Goal: Task Accomplishment & Management: Complete application form

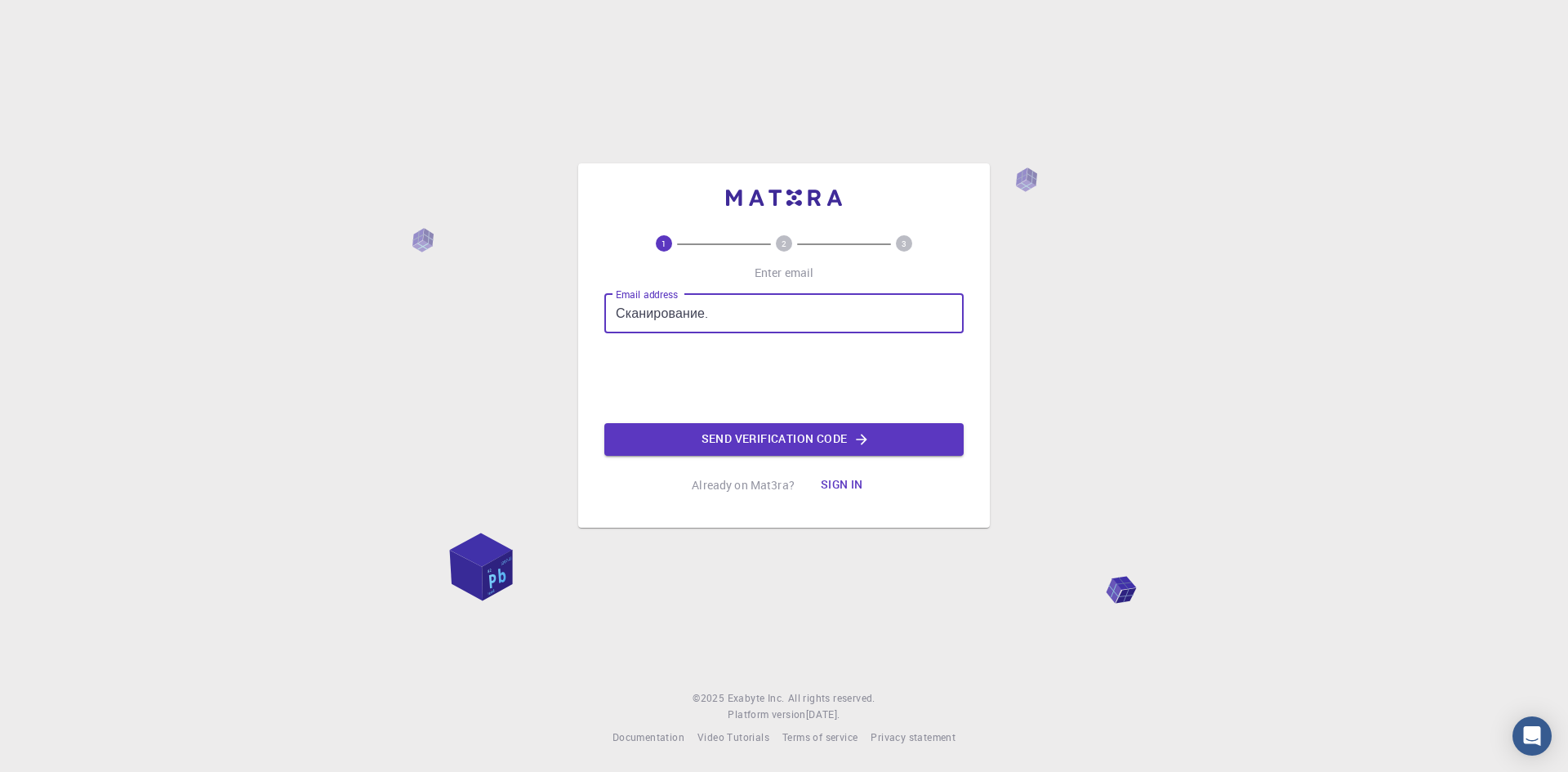
click at [657, 317] on input "Сканирование." at bounding box center [784, 313] width 359 height 39
type input "[EMAIL_ADDRESS][DOMAIN_NAME]"
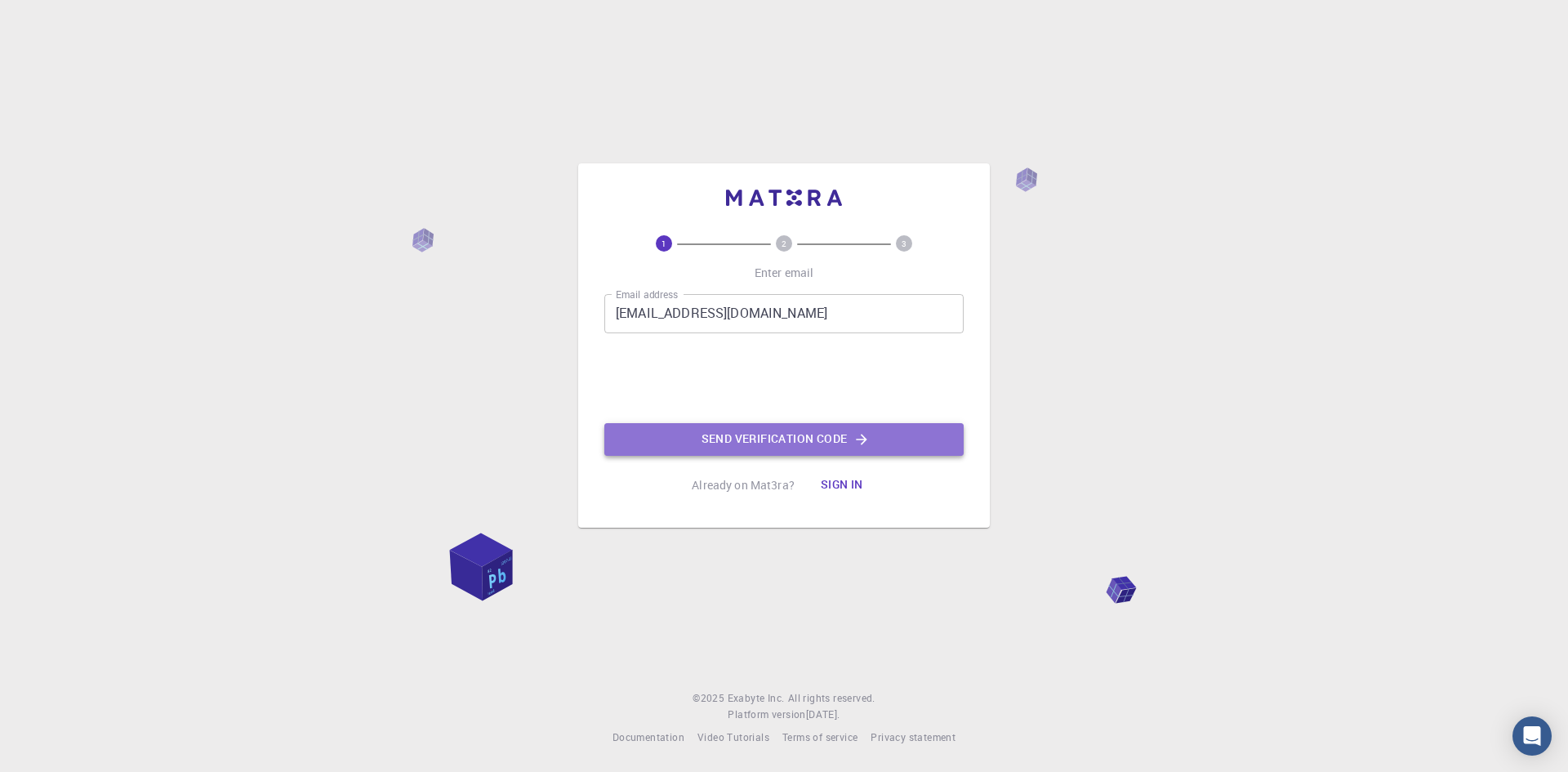
click at [712, 440] on button "Send verification code" at bounding box center [784, 439] width 359 height 32
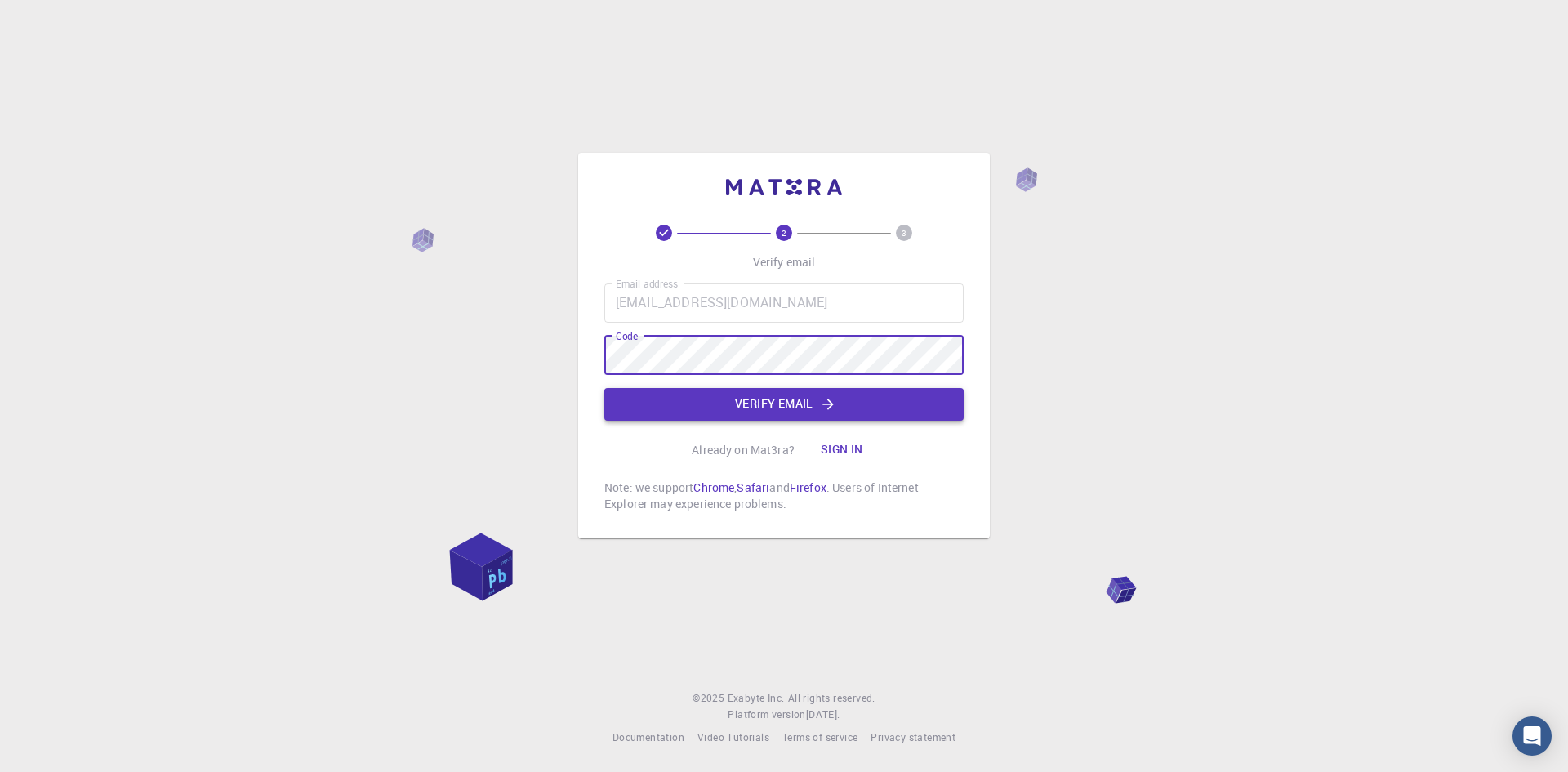
click at [760, 404] on button "Verify email" at bounding box center [784, 404] width 359 height 32
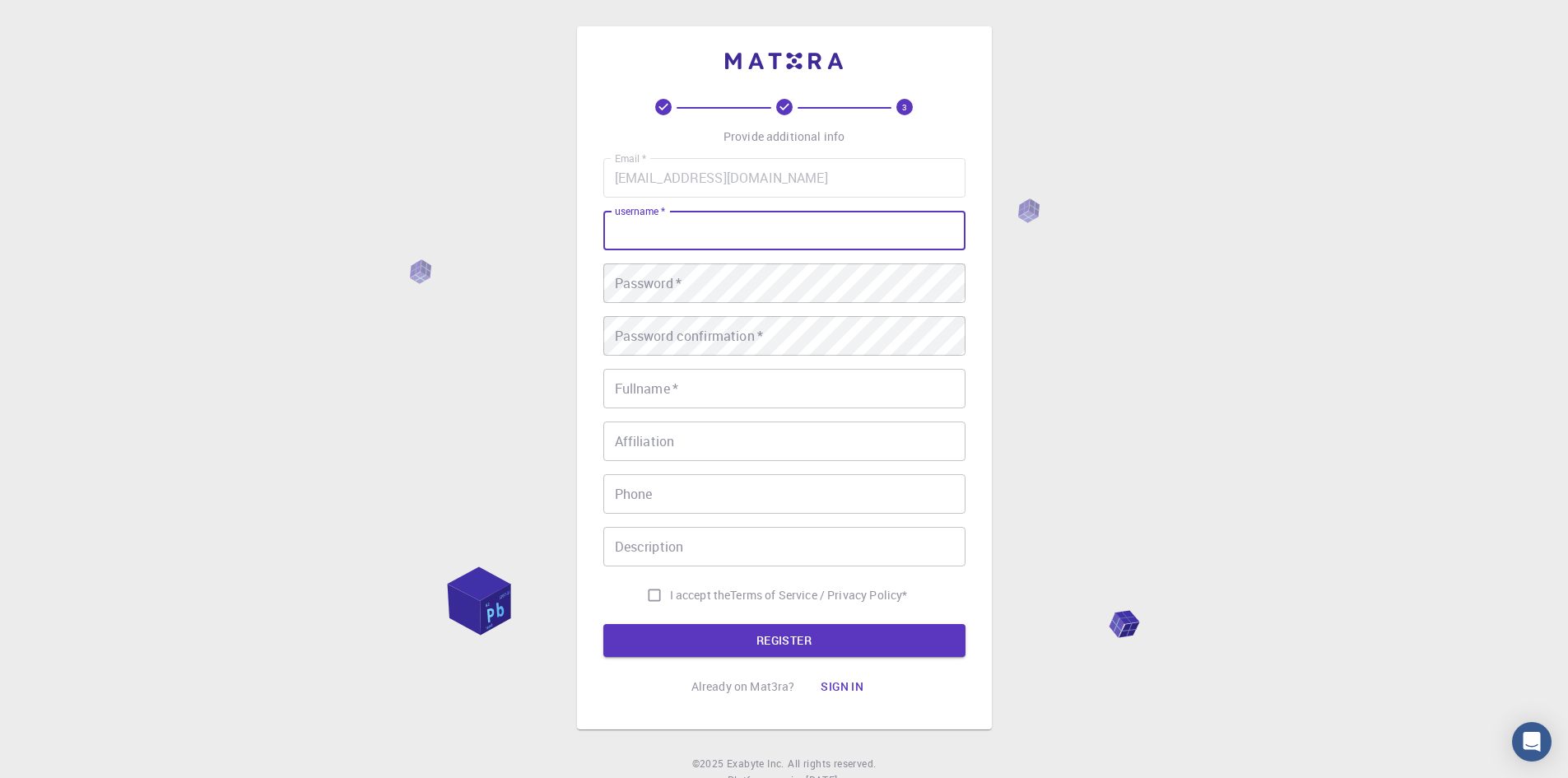
click at [680, 229] on input "username   *" at bounding box center [784, 230] width 362 height 39
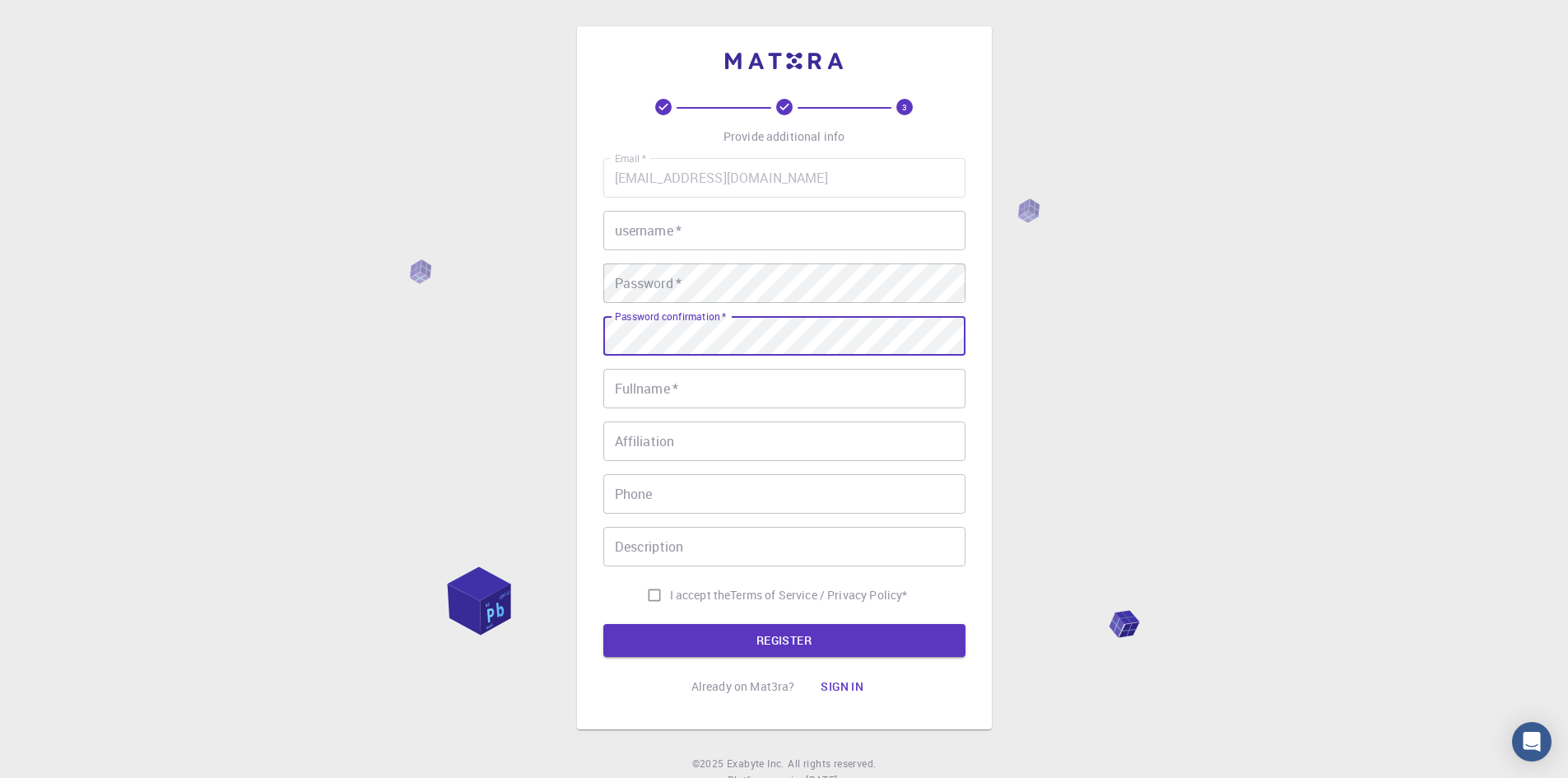
click at [698, 388] on input "Fullname   *" at bounding box center [784, 388] width 362 height 39
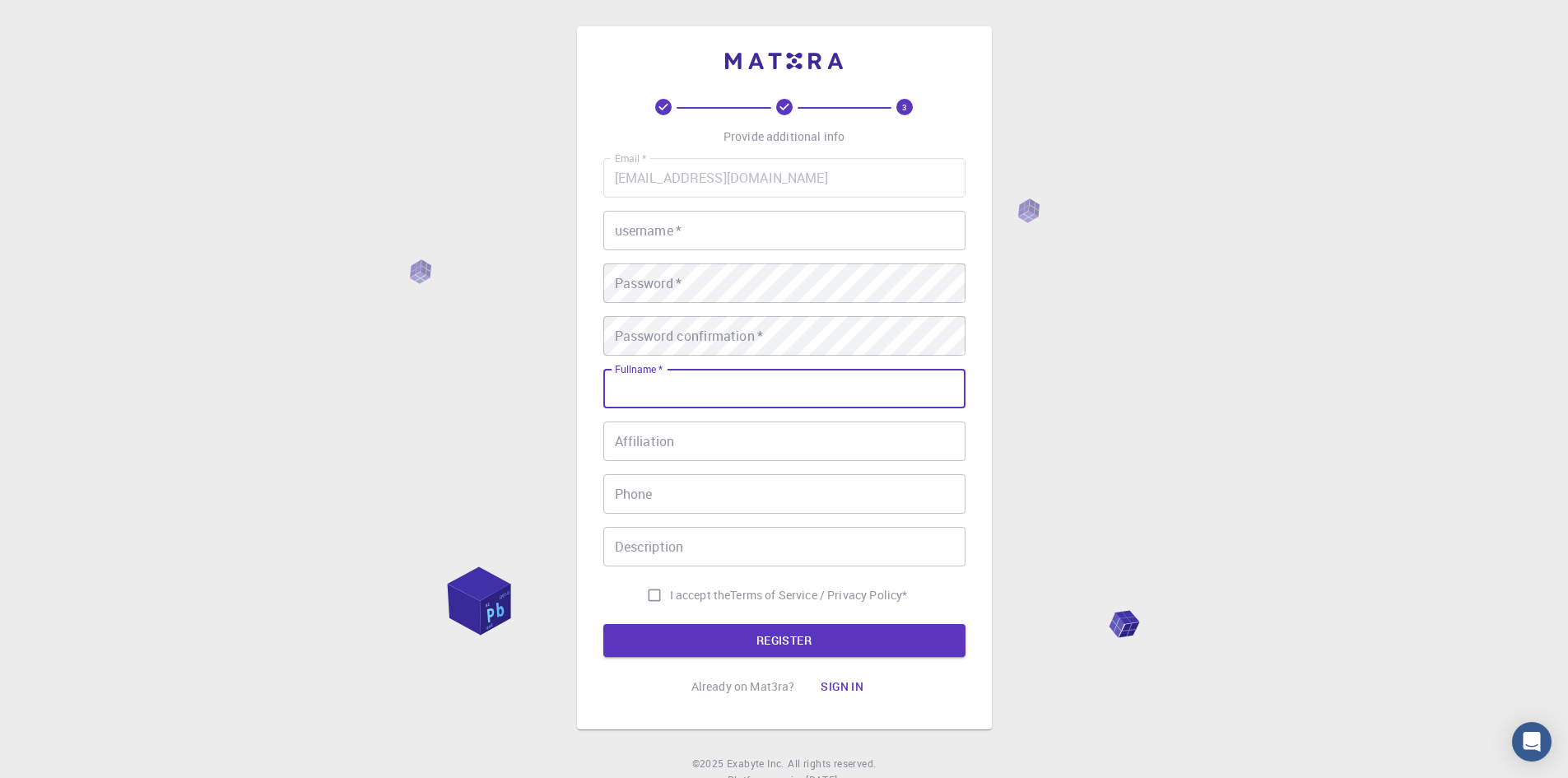
click at [699, 242] on input "username   *" at bounding box center [784, 230] width 362 height 39
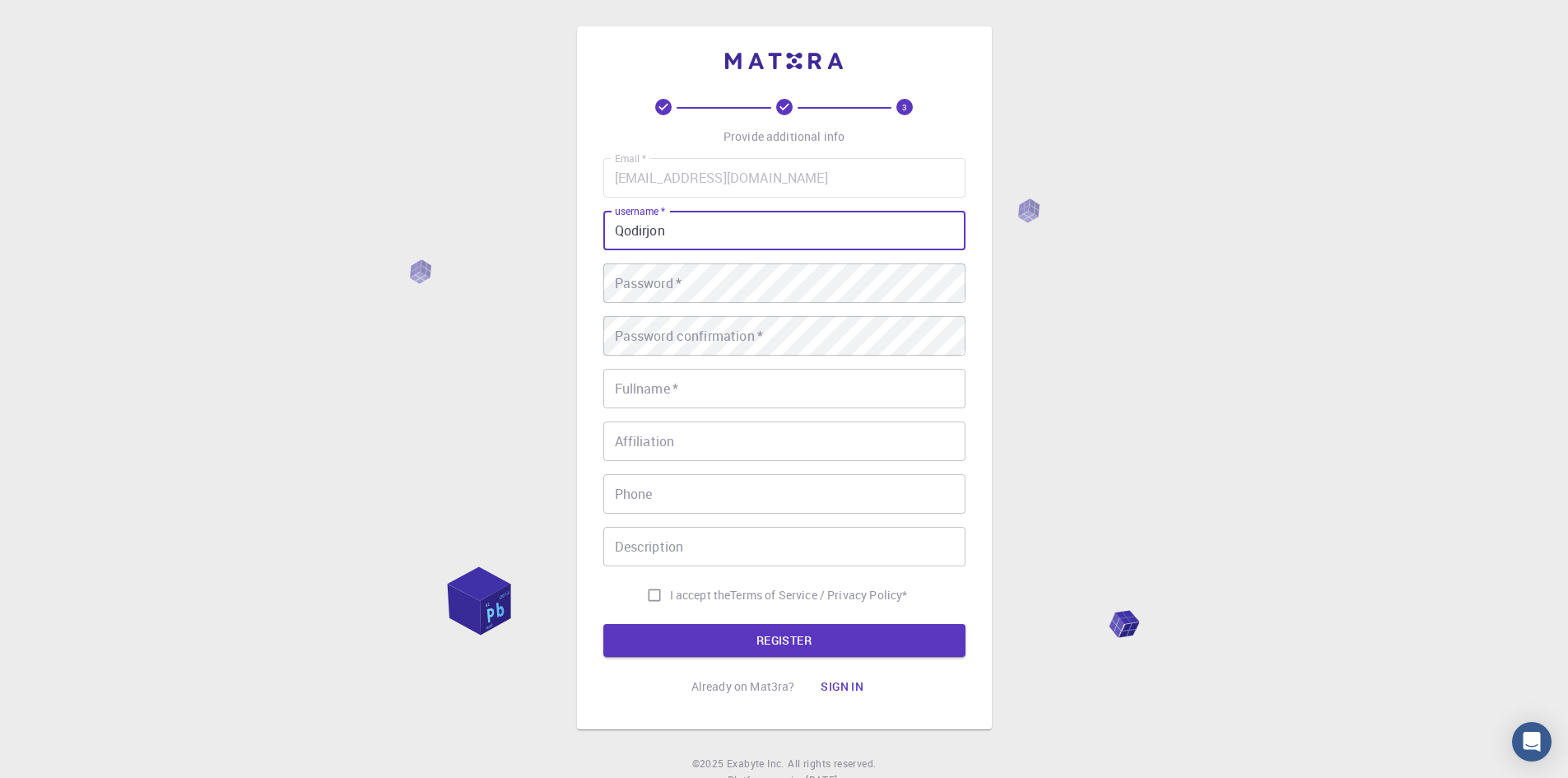
type input "Qodirjon"
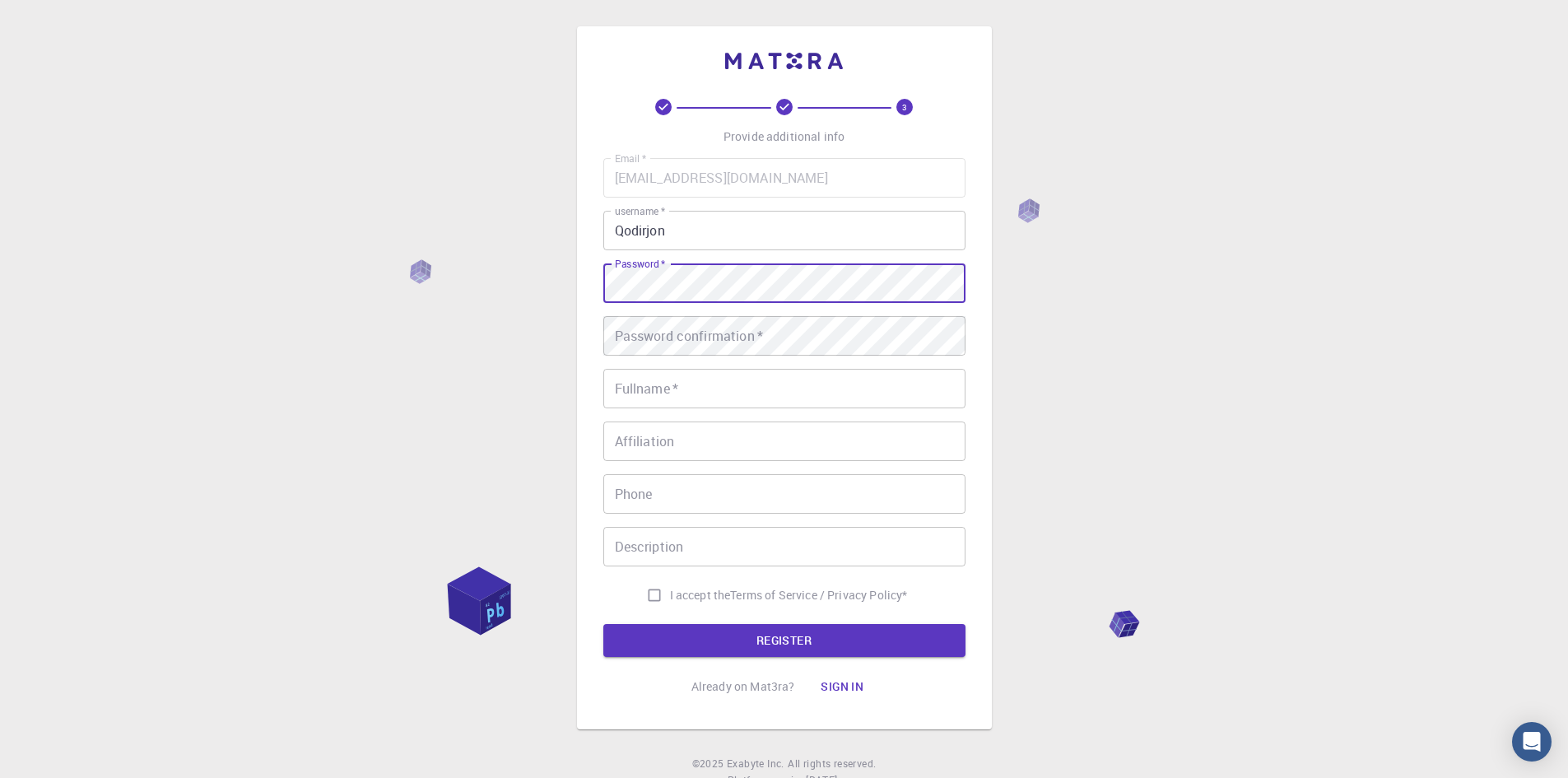
click at [596, 282] on div "3 Provide additional info Email   * [EMAIL_ADDRESS][DOMAIN_NAME] Email   * user…" at bounding box center [784, 377] width 415 height 703
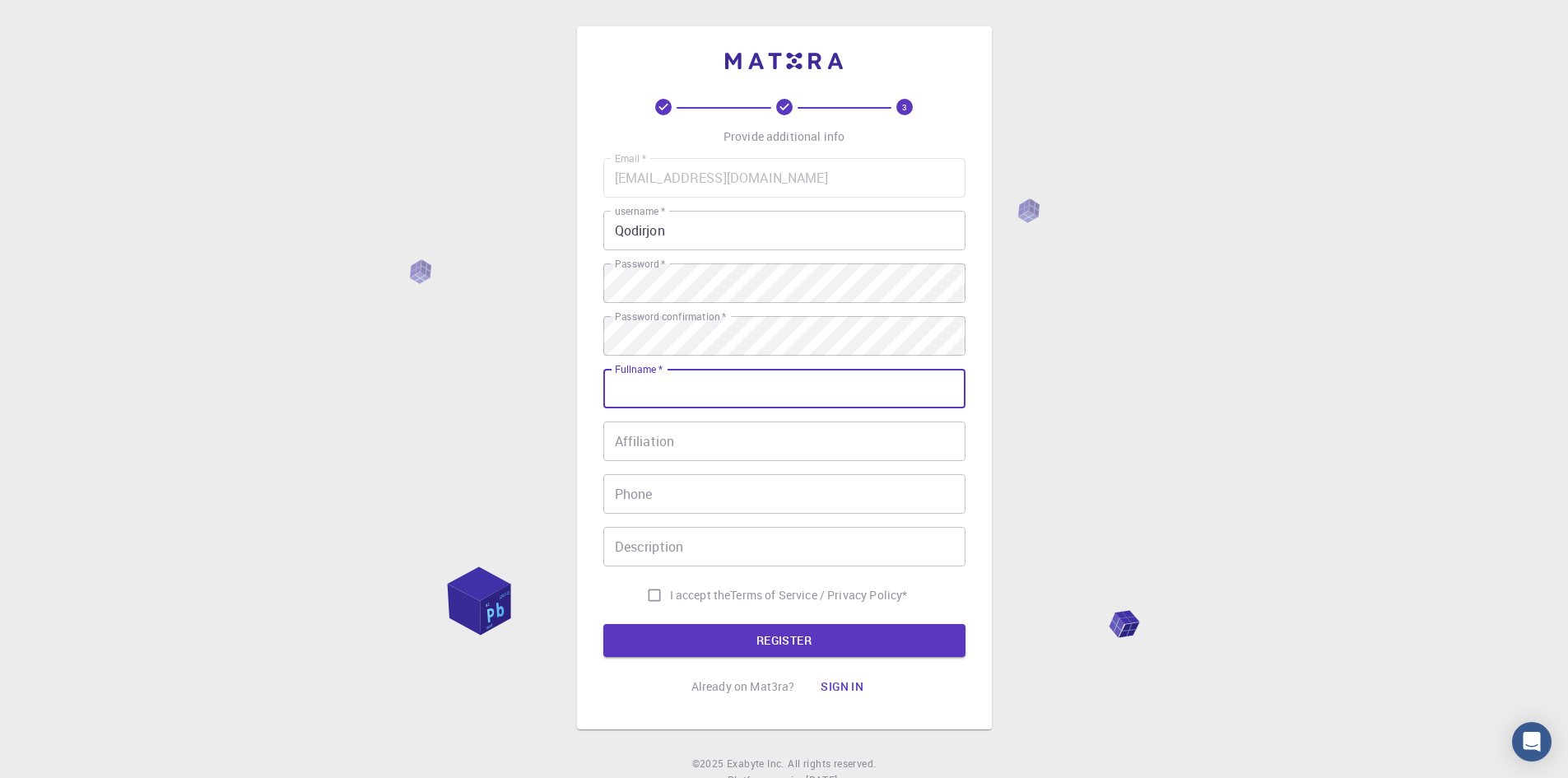
click at [698, 388] on input "Fullname   *" at bounding box center [784, 388] width 362 height 39
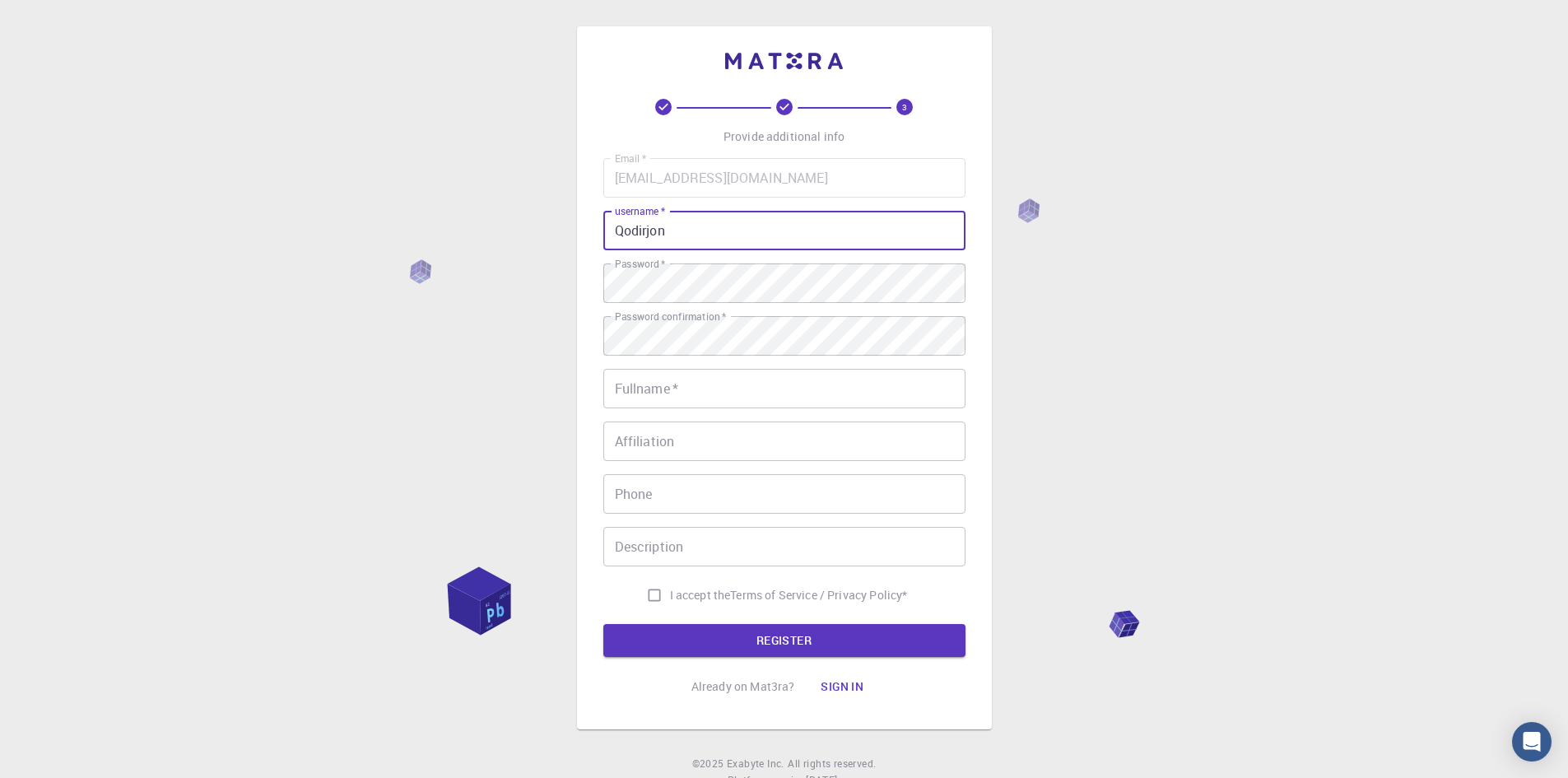
drag, startPoint x: 710, startPoint y: 238, endPoint x: 598, endPoint y: 236, distance: 112.0
click at [598, 236] on div "3 Provide additional info Email   * [EMAIL_ADDRESS][DOMAIN_NAME] Email   * user…" at bounding box center [784, 377] width 415 height 703
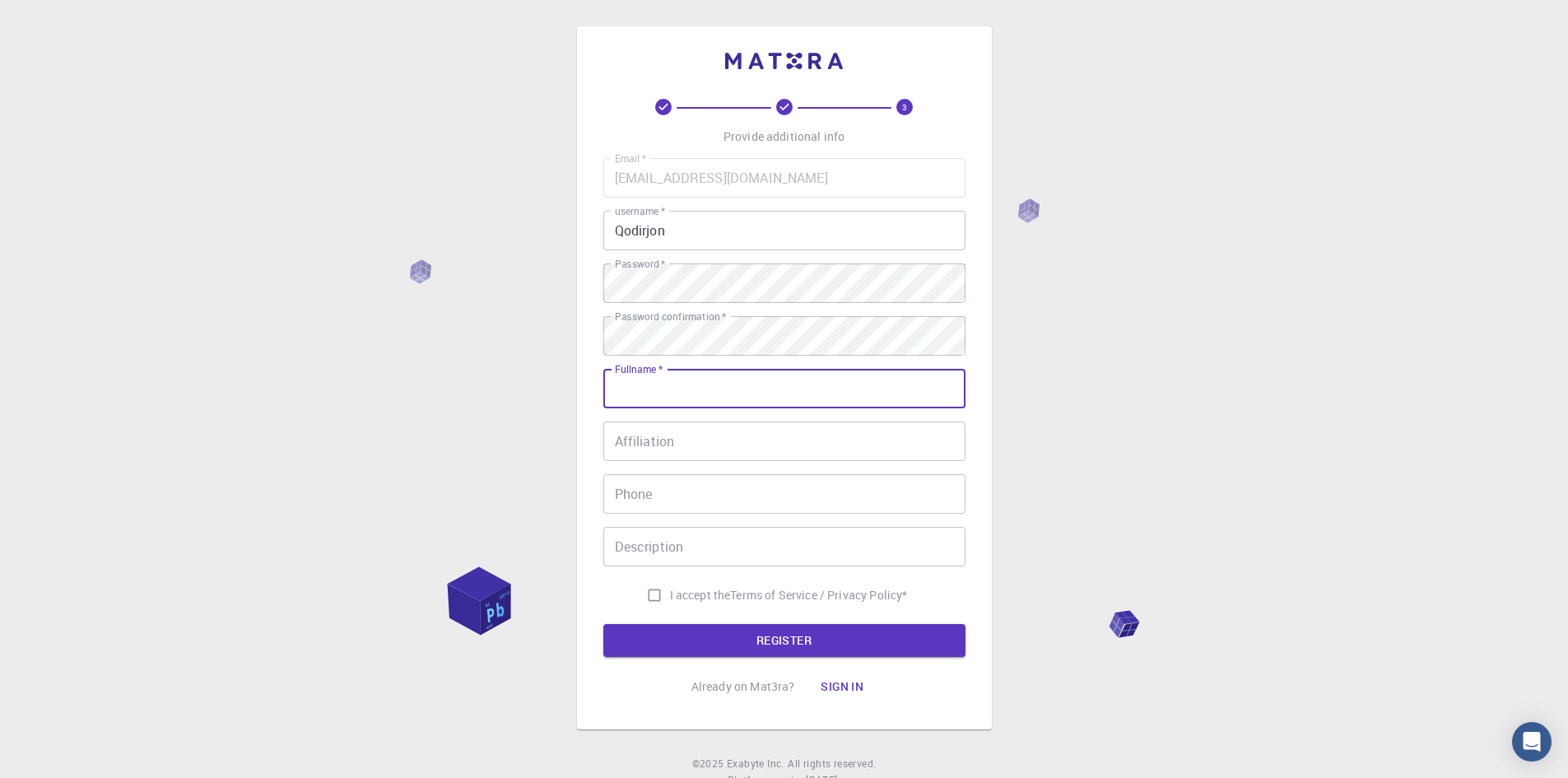
click at [681, 383] on input "Fullname   *" at bounding box center [784, 388] width 362 height 39
paste input "Qodirjon"
type input "Qodirjon"
click at [686, 439] on input "Affiliation" at bounding box center [784, 441] width 362 height 39
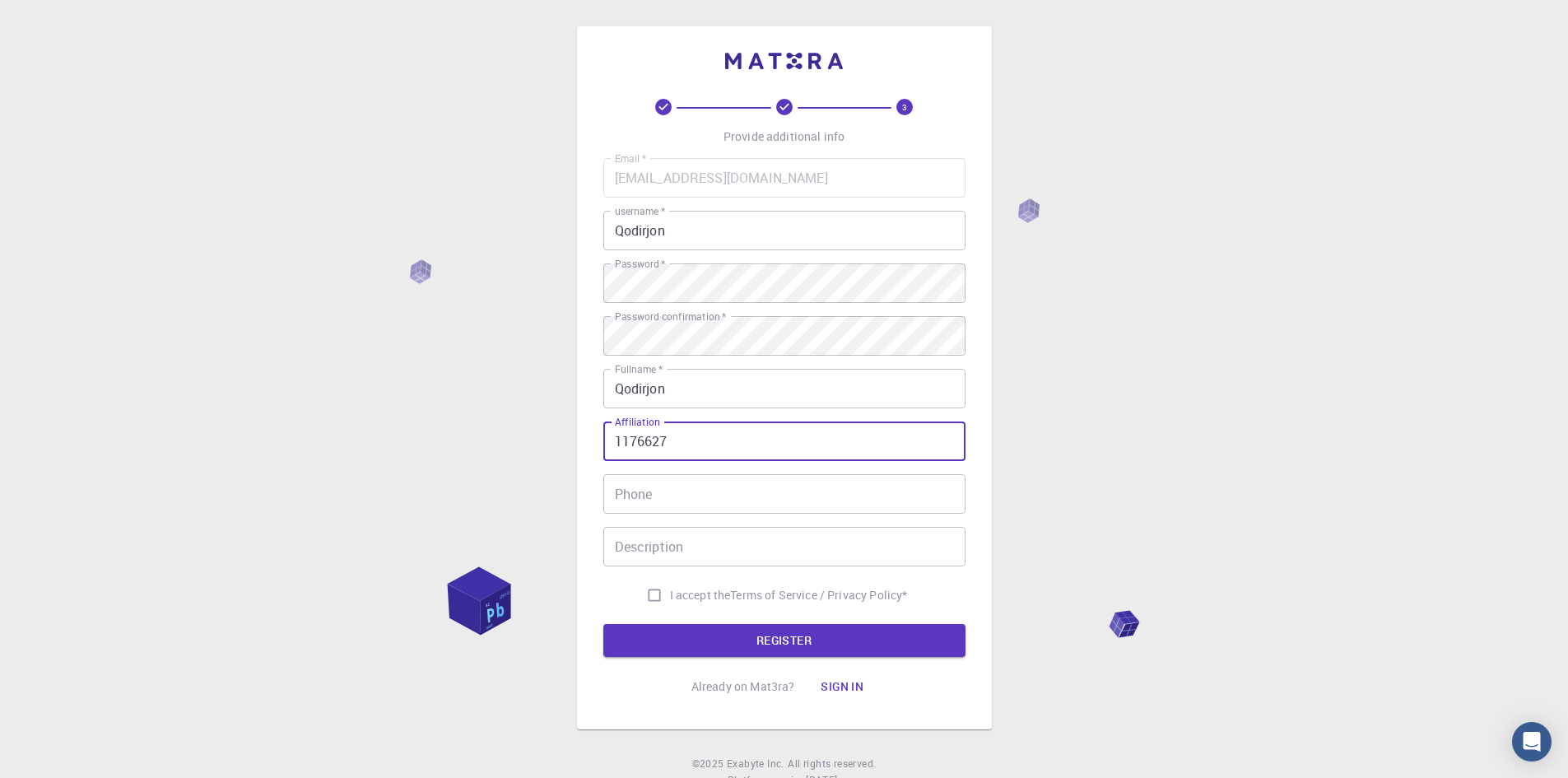
type input "1176627"
click at [676, 487] on input "Phone" at bounding box center [784, 493] width 362 height 39
drag, startPoint x: 680, startPoint y: 443, endPoint x: 599, endPoint y: 439, distance: 81.1
click at [599, 439] on div "3 Provide additional info Email   * [EMAIL_ADDRESS][DOMAIN_NAME] Email   * user…" at bounding box center [784, 377] width 415 height 703
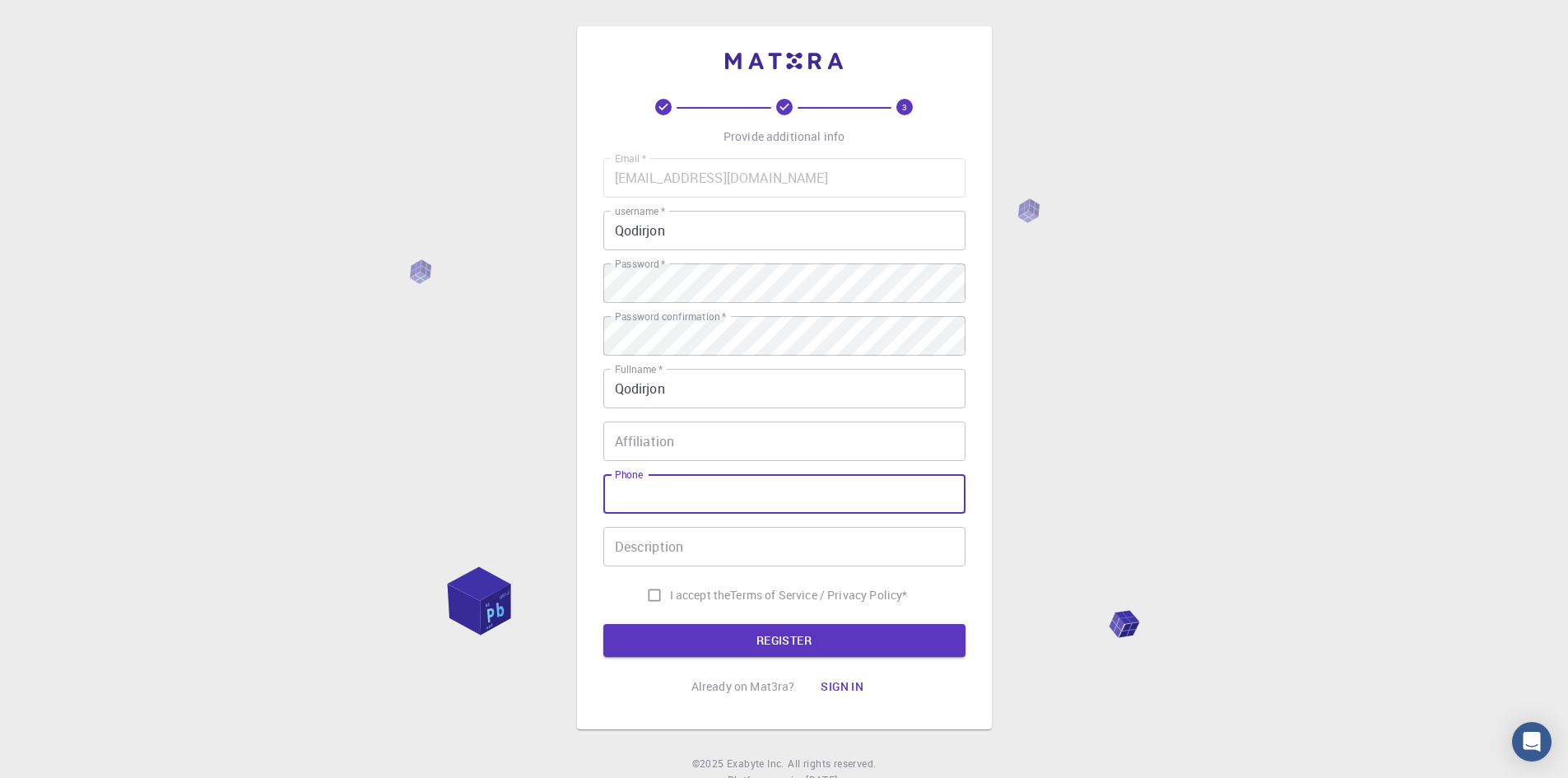
click at [697, 508] on input "Phone" at bounding box center [784, 493] width 362 height 39
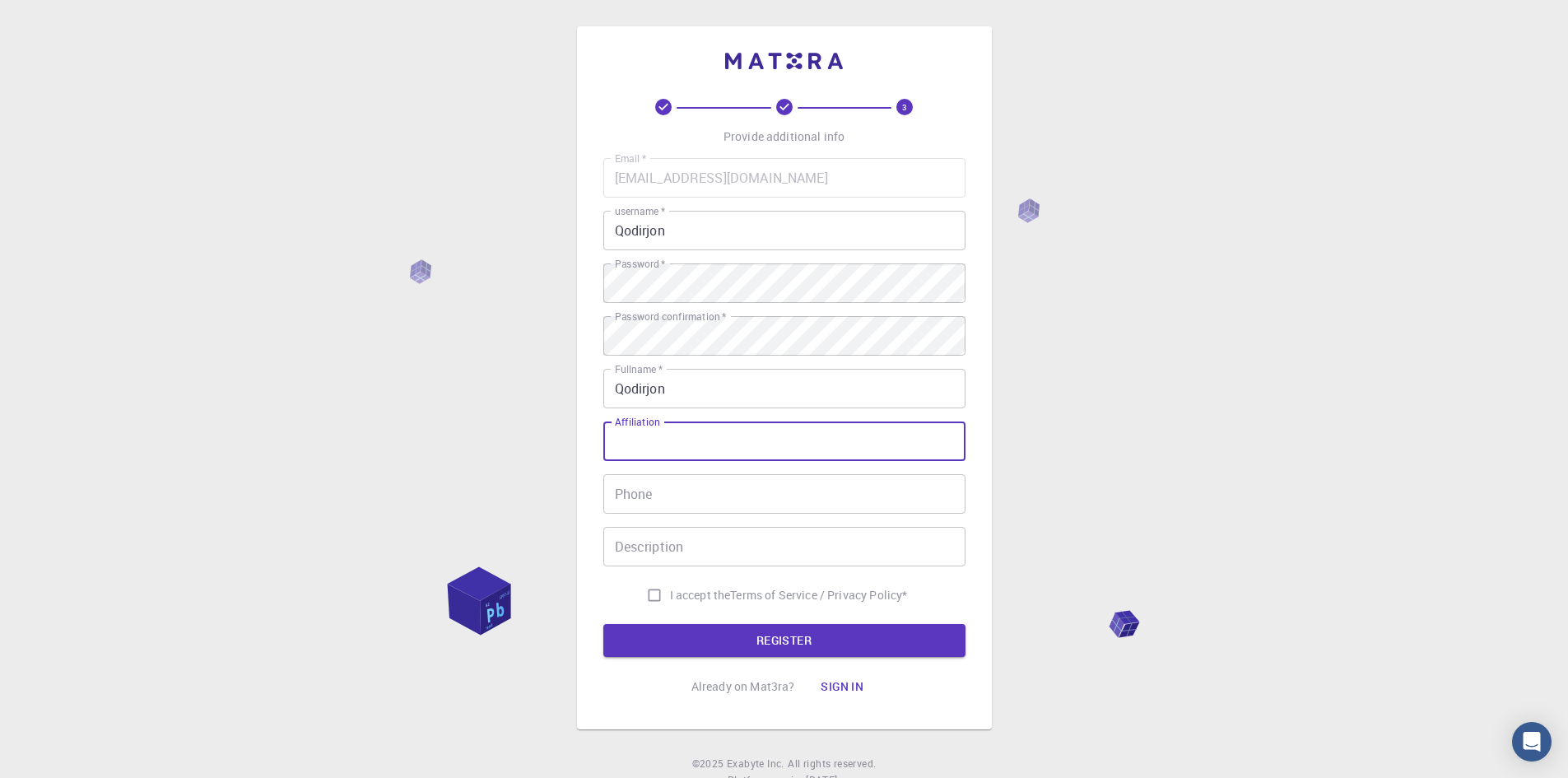
click at [689, 432] on input "Affiliation" at bounding box center [784, 441] width 362 height 39
paste input "1176627"
type input "1176627"
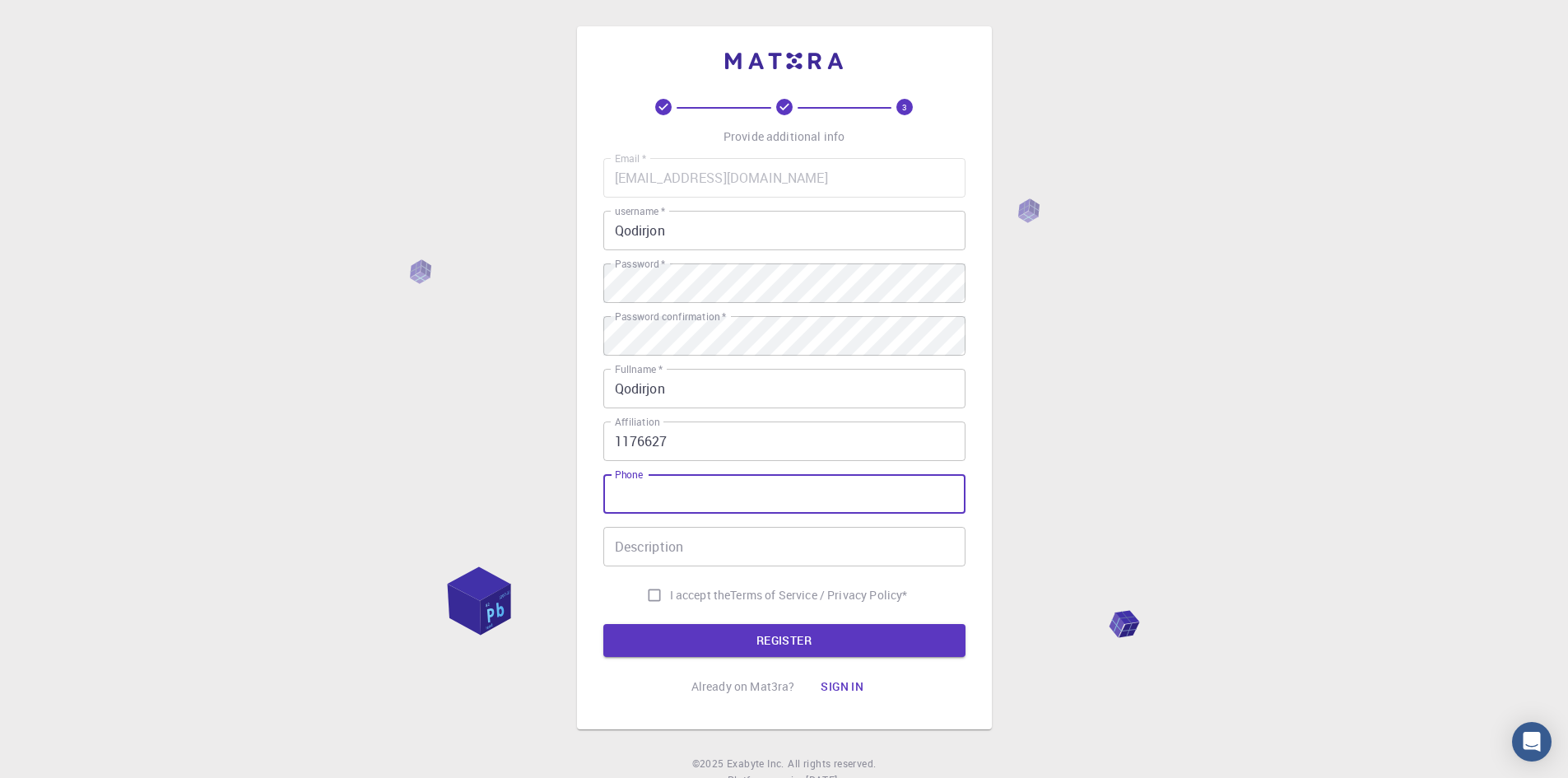
click at [683, 493] on input "Phone" at bounding box center [784, 493] width 362 height 39
paste input "1176627"
type input "1176627"
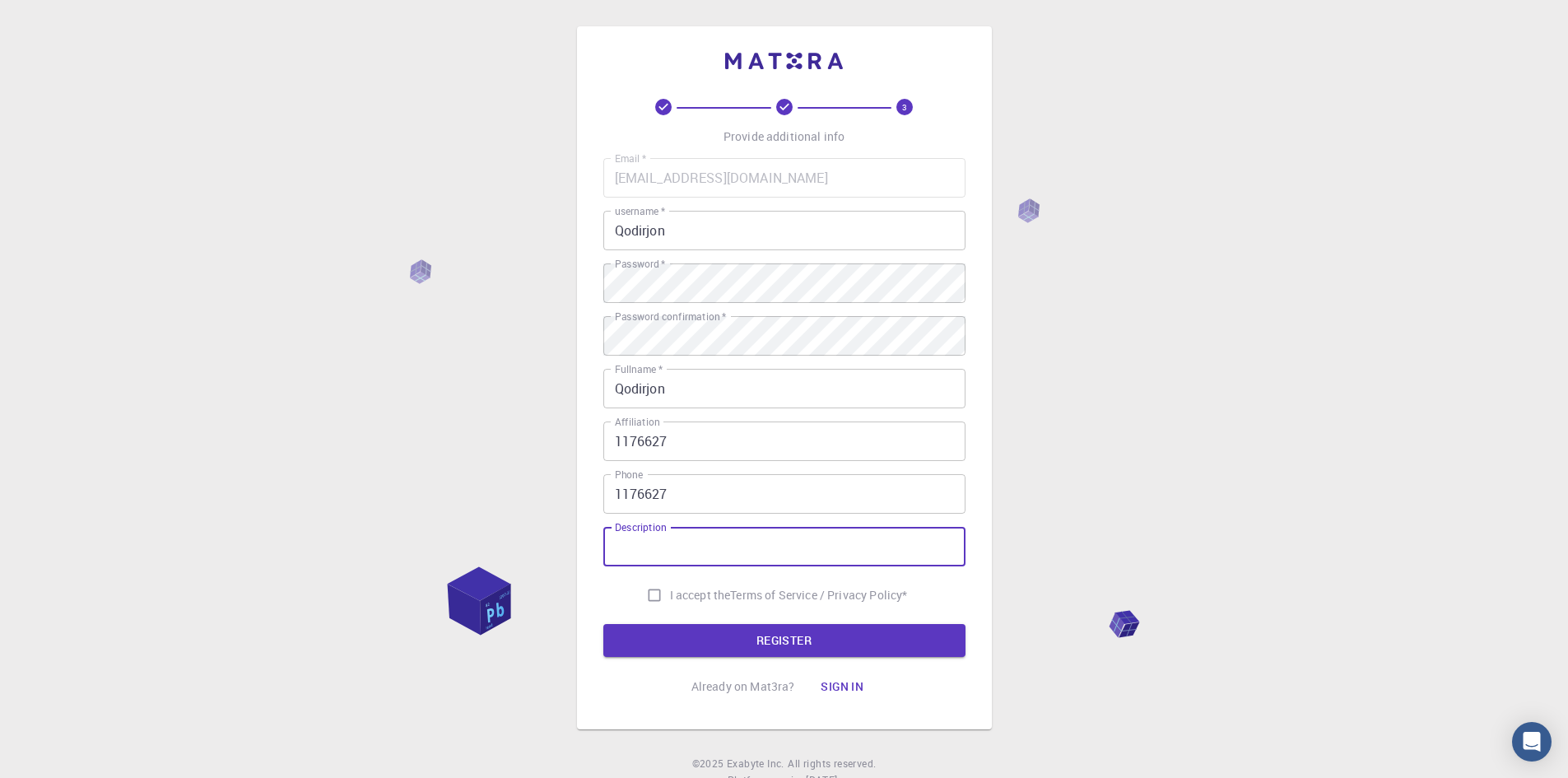
click at [686, 552] on input "Description" at bounding box center [784, 546] width 362 height 39
paste input "1176627"
type input "1176627"
click at [643, 601] on input "I accept the Terms of Service / Privacy Policy *" at bounding box center [653, 595] width 31 height 31
checkbox input "true"
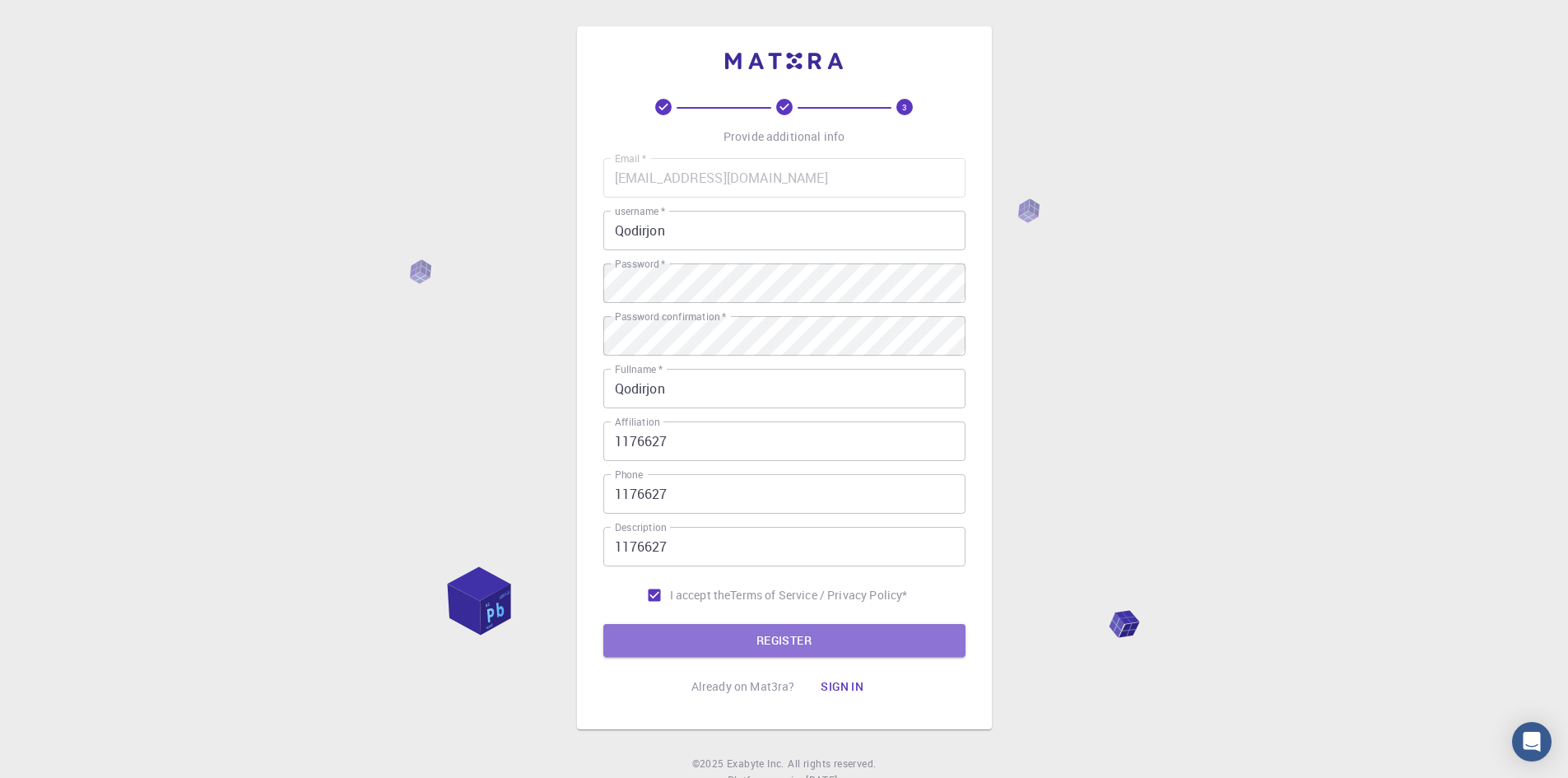
click at [663, 629] on button "REGISTER" at bounding box center [784, 640] width 362 height 33
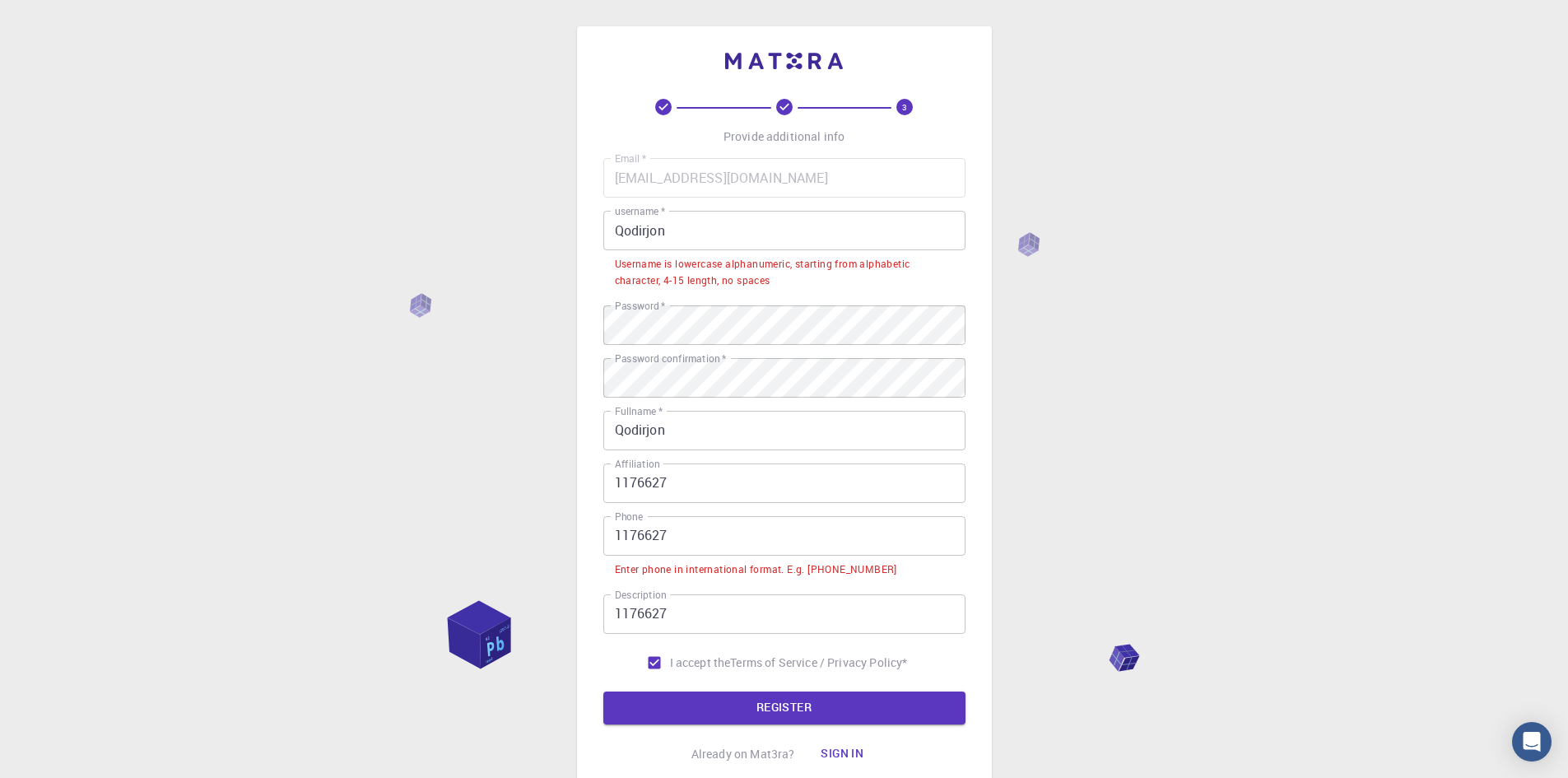
click at [707, 540] on input "1176627" at bounding box center [784, 535] width 362 height 39
drag, startPoint x: 755, startPoint y: 540, endPoint x: 651, endPoint y: 538, distance: 104.0
click at [658, 539] on input "1176627" at bounding box center [784, 535] width 362 height 39
click at [614, 533] on input "1176627" at bounding box center [784, 535] width 362 height 39
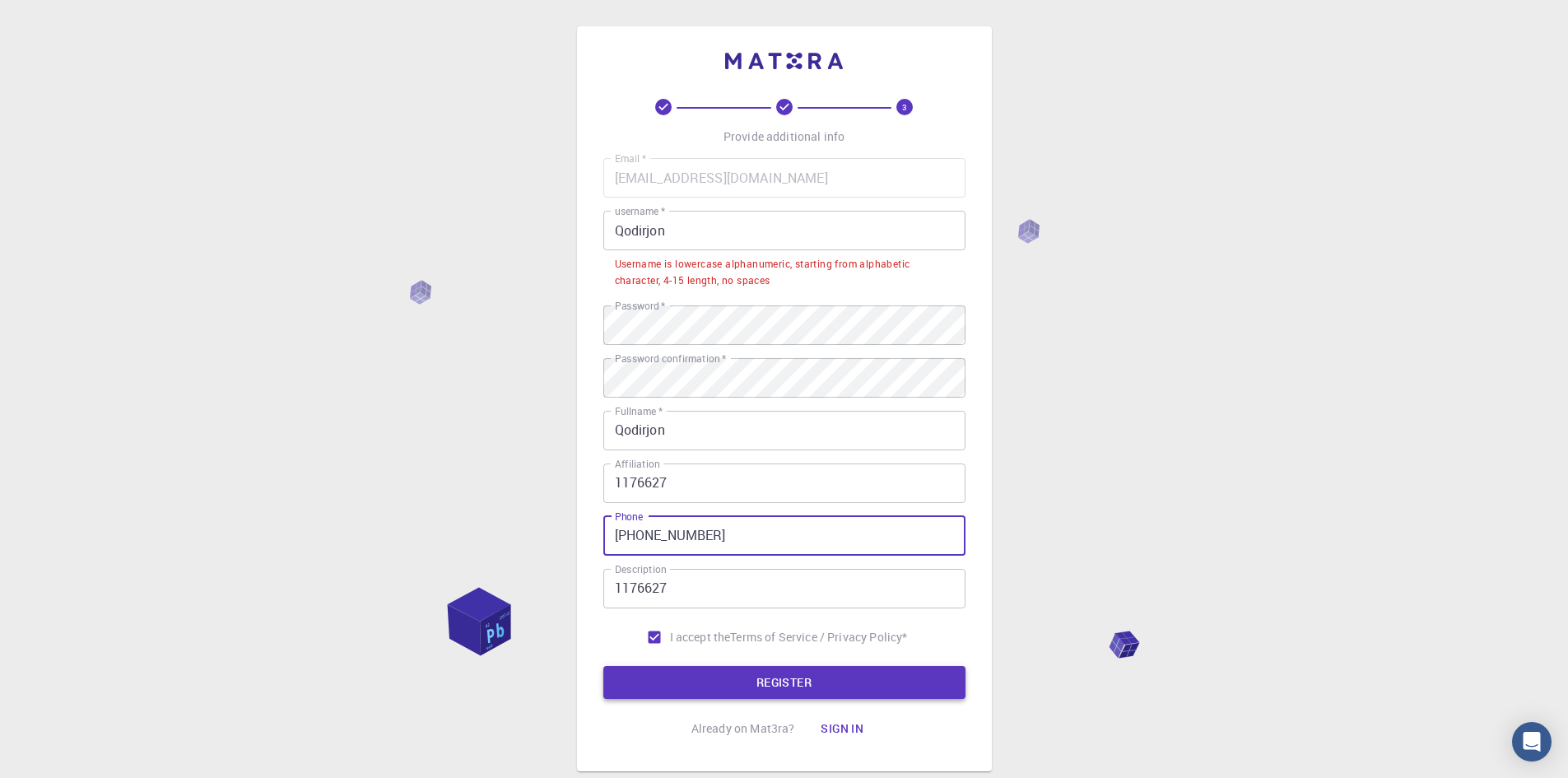
type input "[PHONE_NUMBER]"
click at [738, 690] on button "REGISTER" at bounding box center [784, 682] width 362 height 33
click at [692, 241] on input "Qodirjon" at bounding box center [784, 230] width 362 height 39
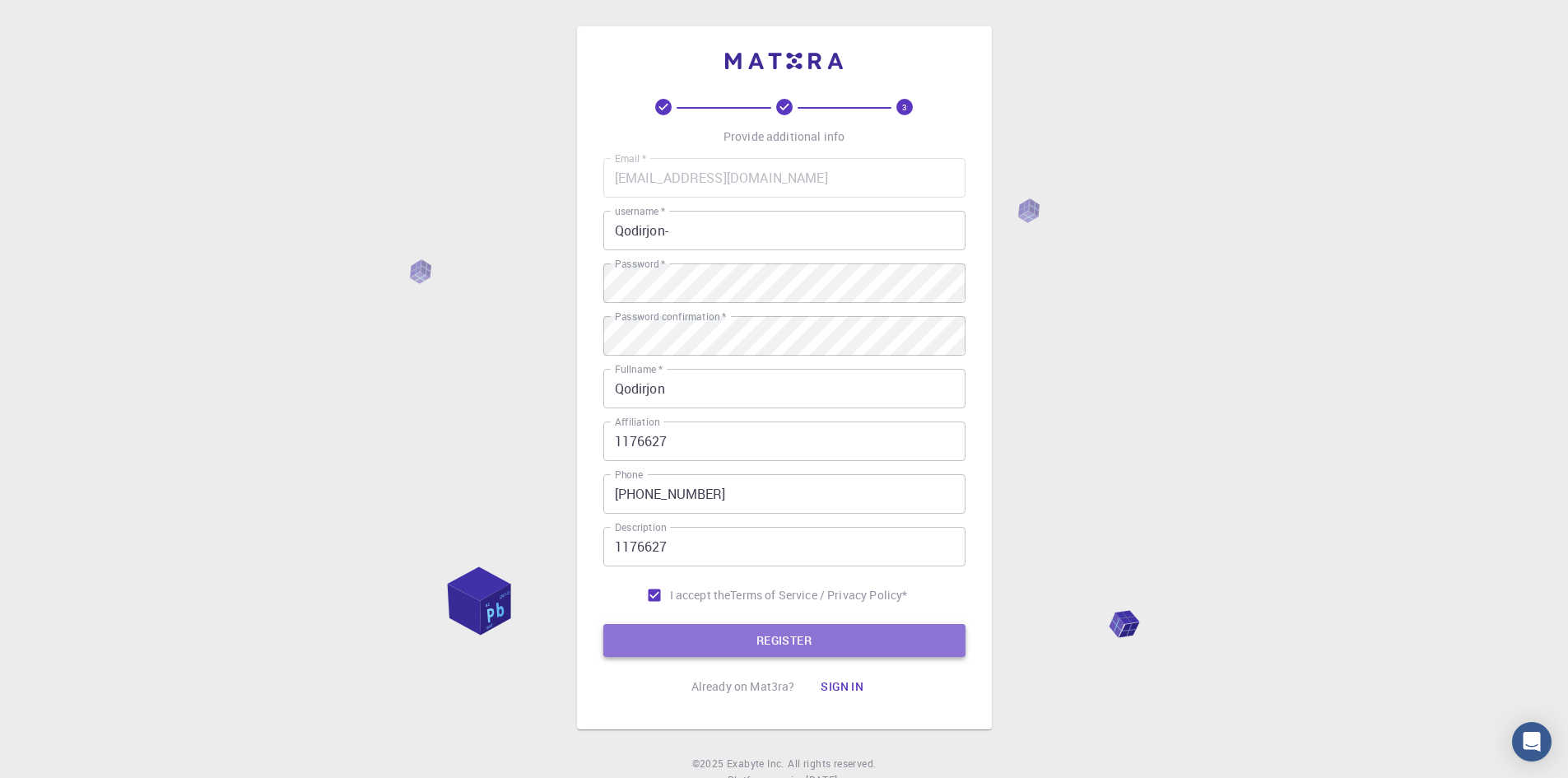
click at [808, 642] on button "REGISTER" at bounding box center [784, 640] width 362 height 33
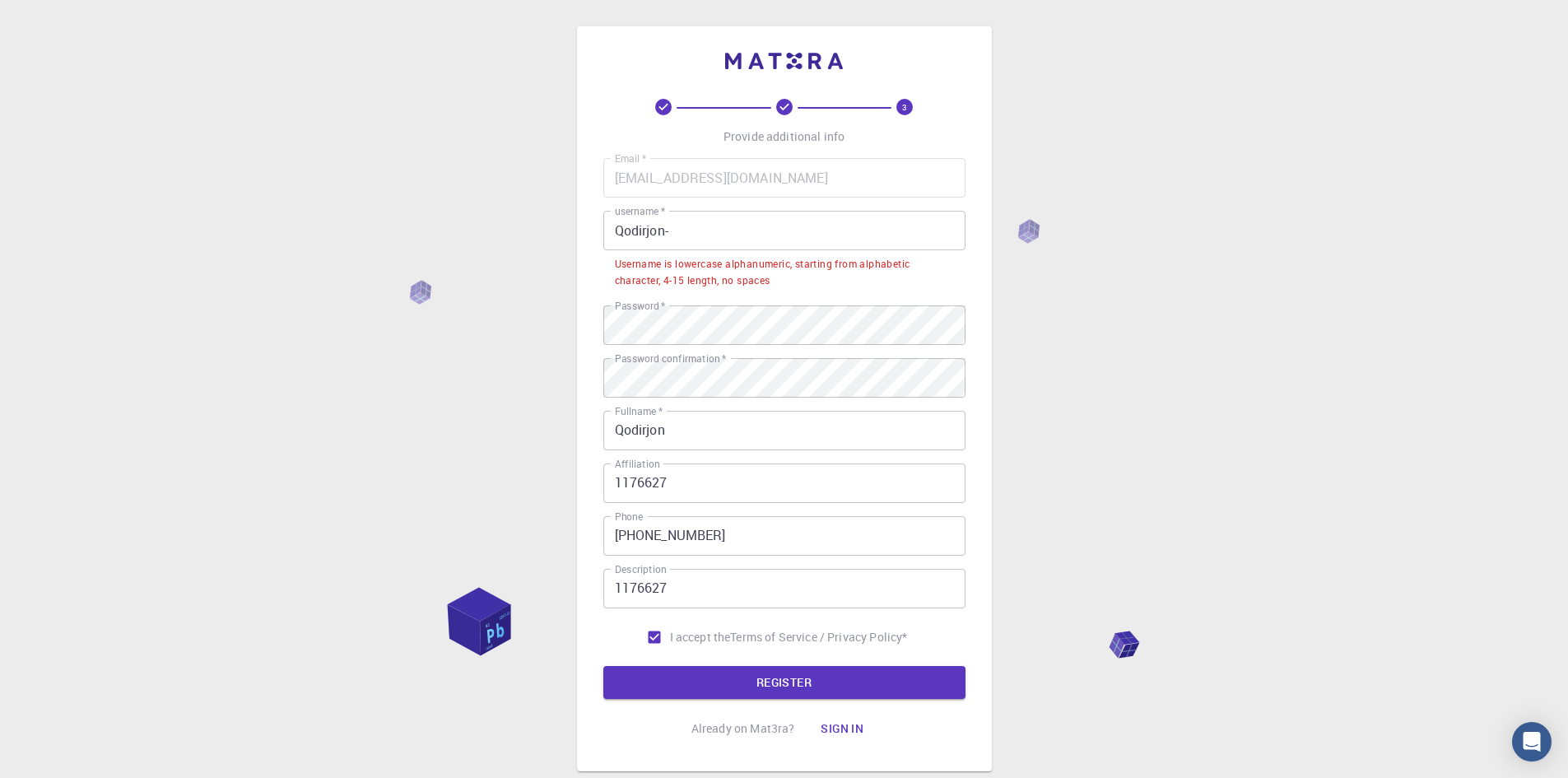
click at [693, 231] on input "Qodirjon-" at bounding box center [784, 230] width 362 height 39
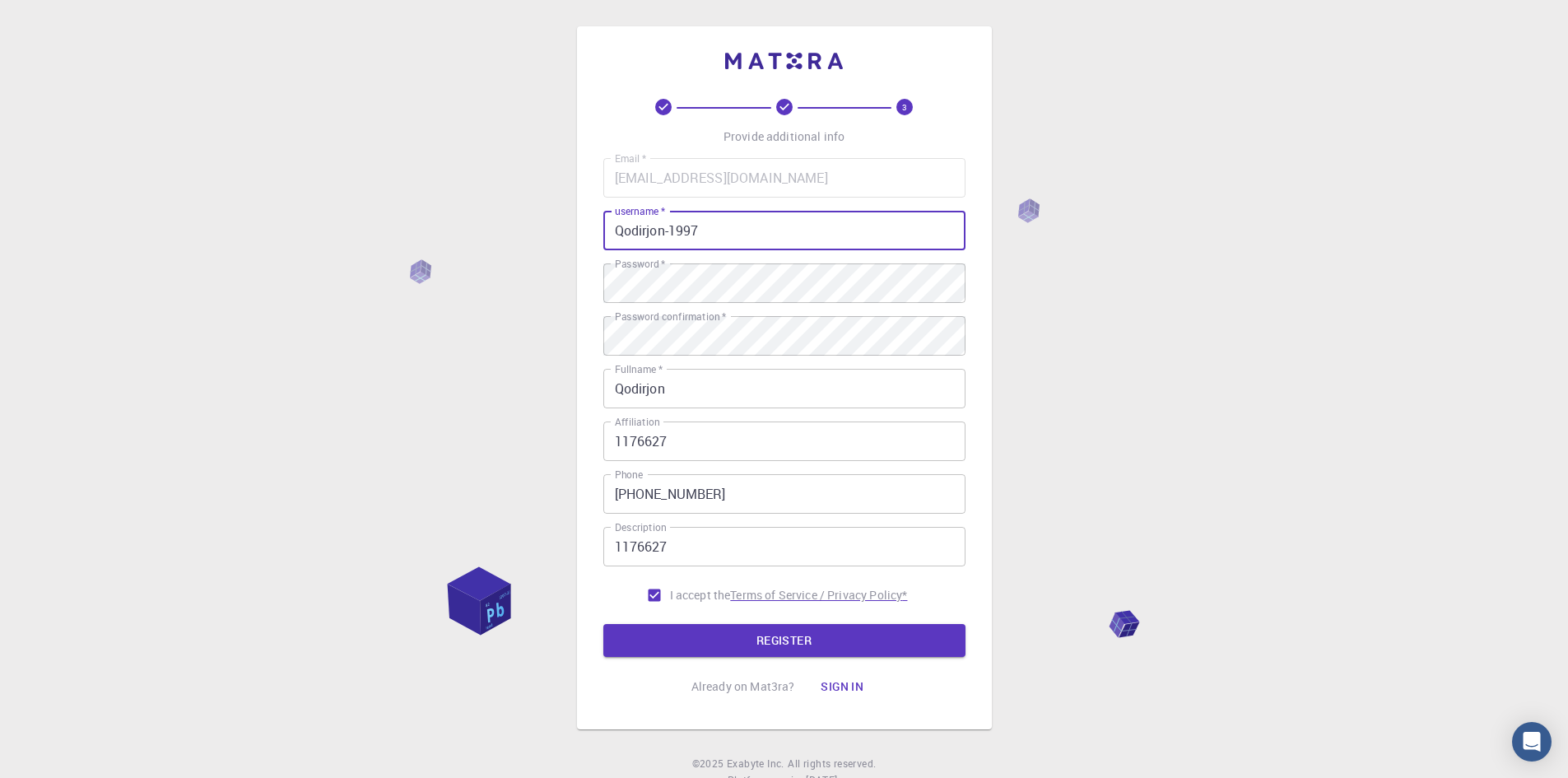
click at [790, 637] on button "REGISTER" at bounding box center [784, 640] width 362 height 33
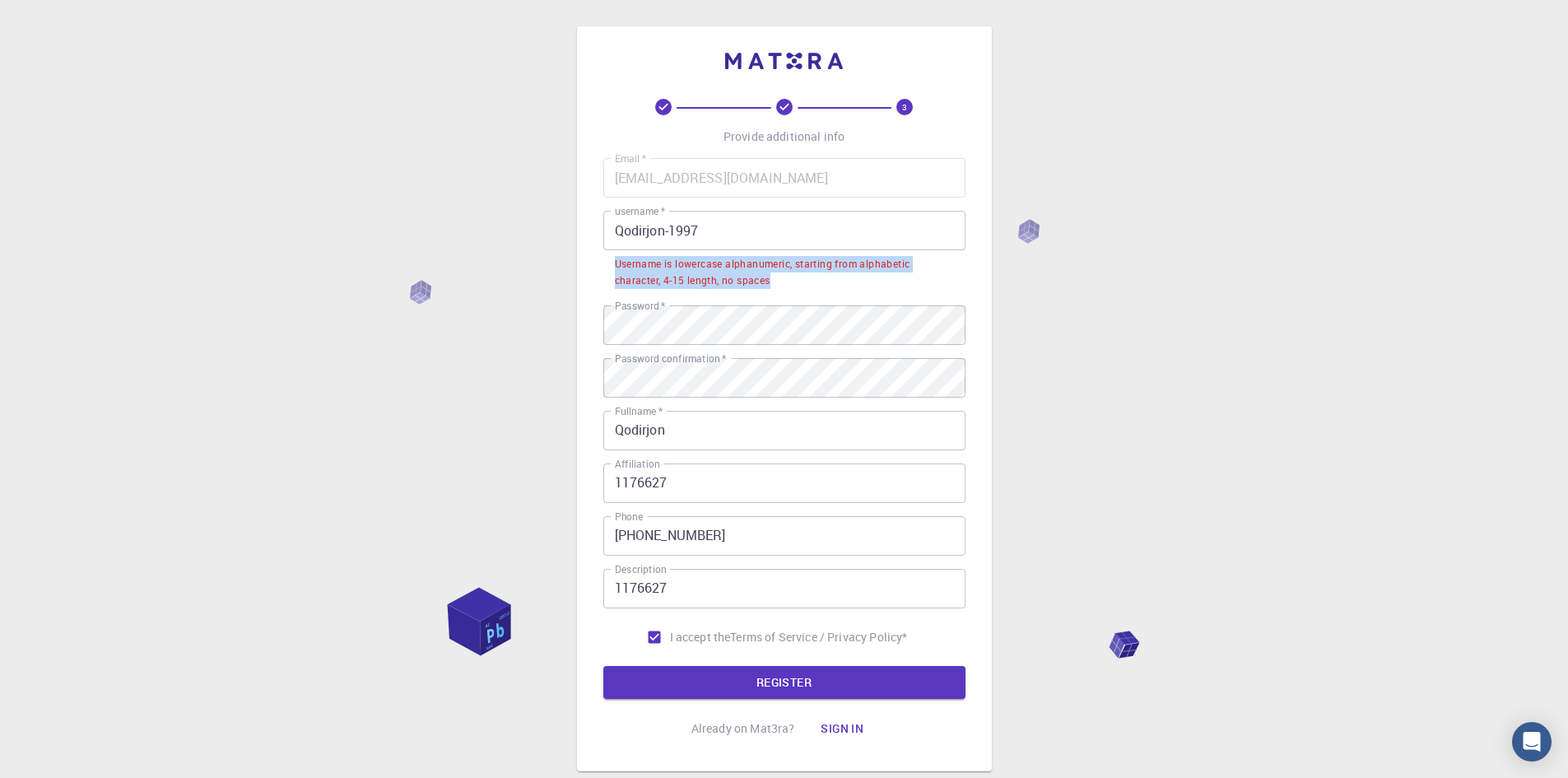
drag, startPoint x: 821, startPoint y: 284, endPoint x: 605, endPoint y: 262, distance: 217.1
click at [605, 262] on li "Username is lowercase alphanumeric, starting from alphabetic character, 4-15 le…" at bounding box center [784, 271] width 362 height 42
copy div "Username is lowercase alphanumeric, starting from alphabetic character, 4-15 le…"
click at [721, 229] on input "Qodirjon-1997" at bounding box center [784, 230] width 362 height 39
drag, startPoint x: 625, startPoint y: 228, endPoint x: 611, endPoint y: 229, distance: 14.0
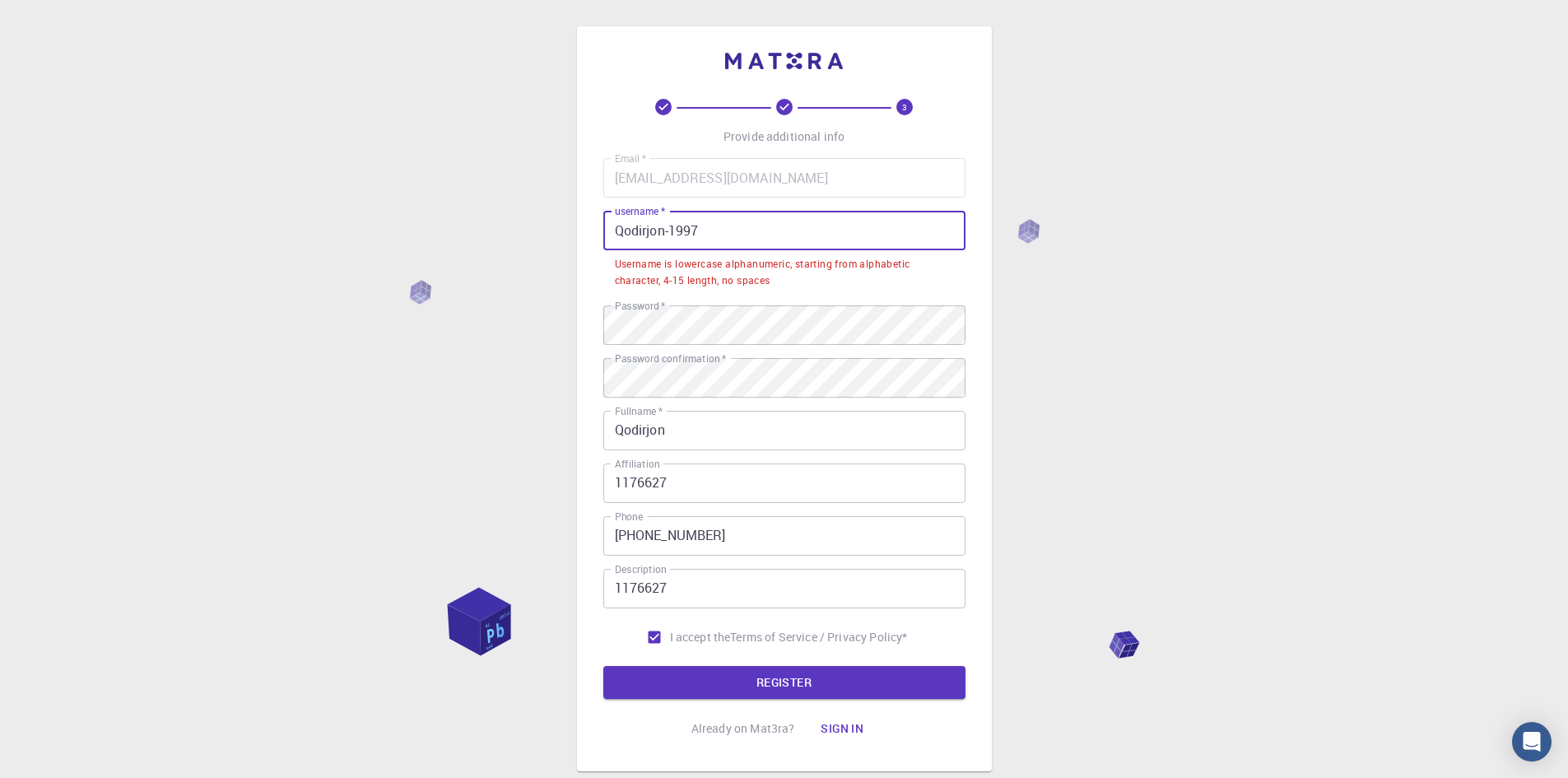
click at [611, 229] on input "Qodirjon-1997" at bounding box center [784, 230] width 362 height 39
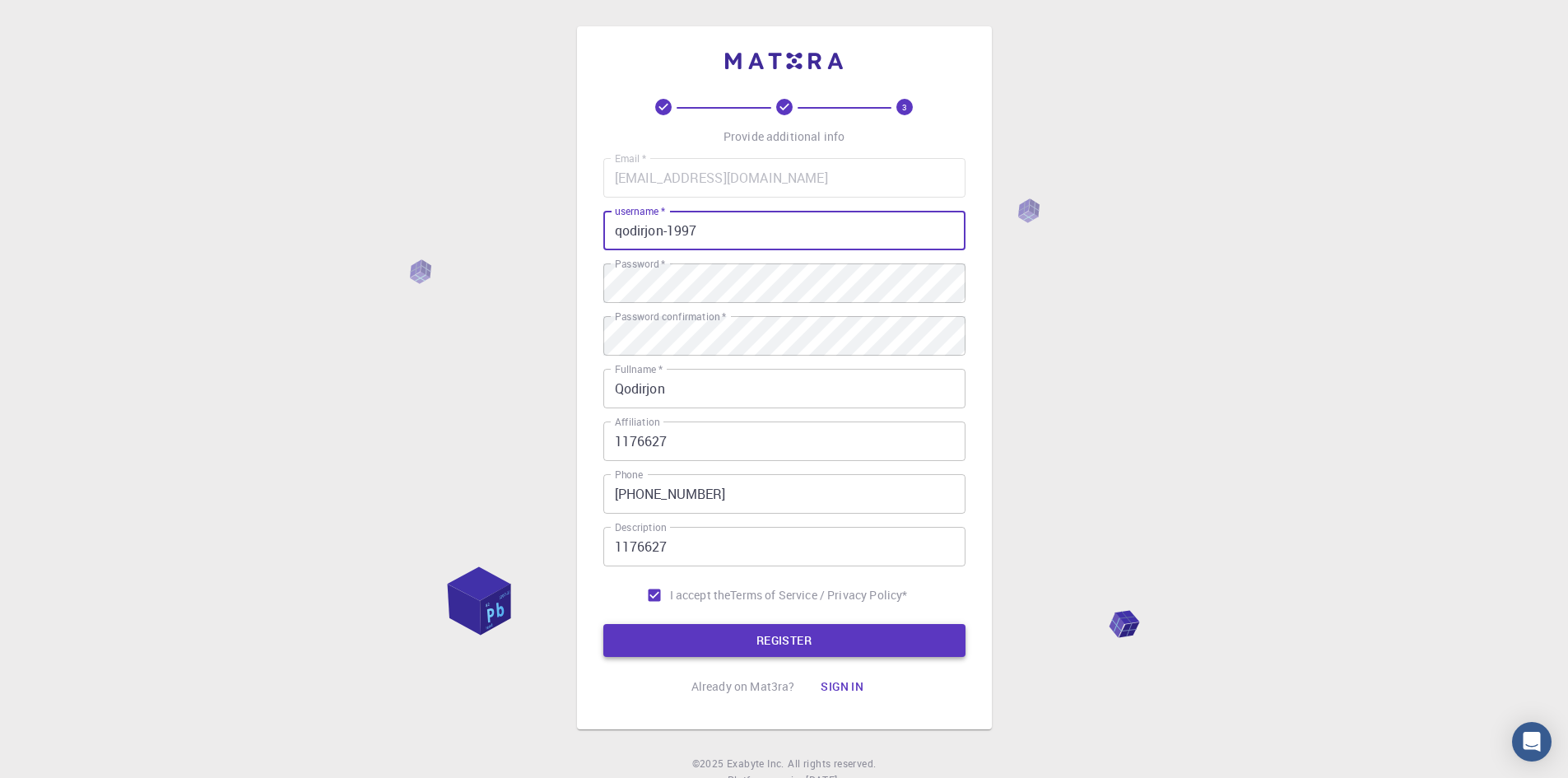
type input "qodirjon-1997"
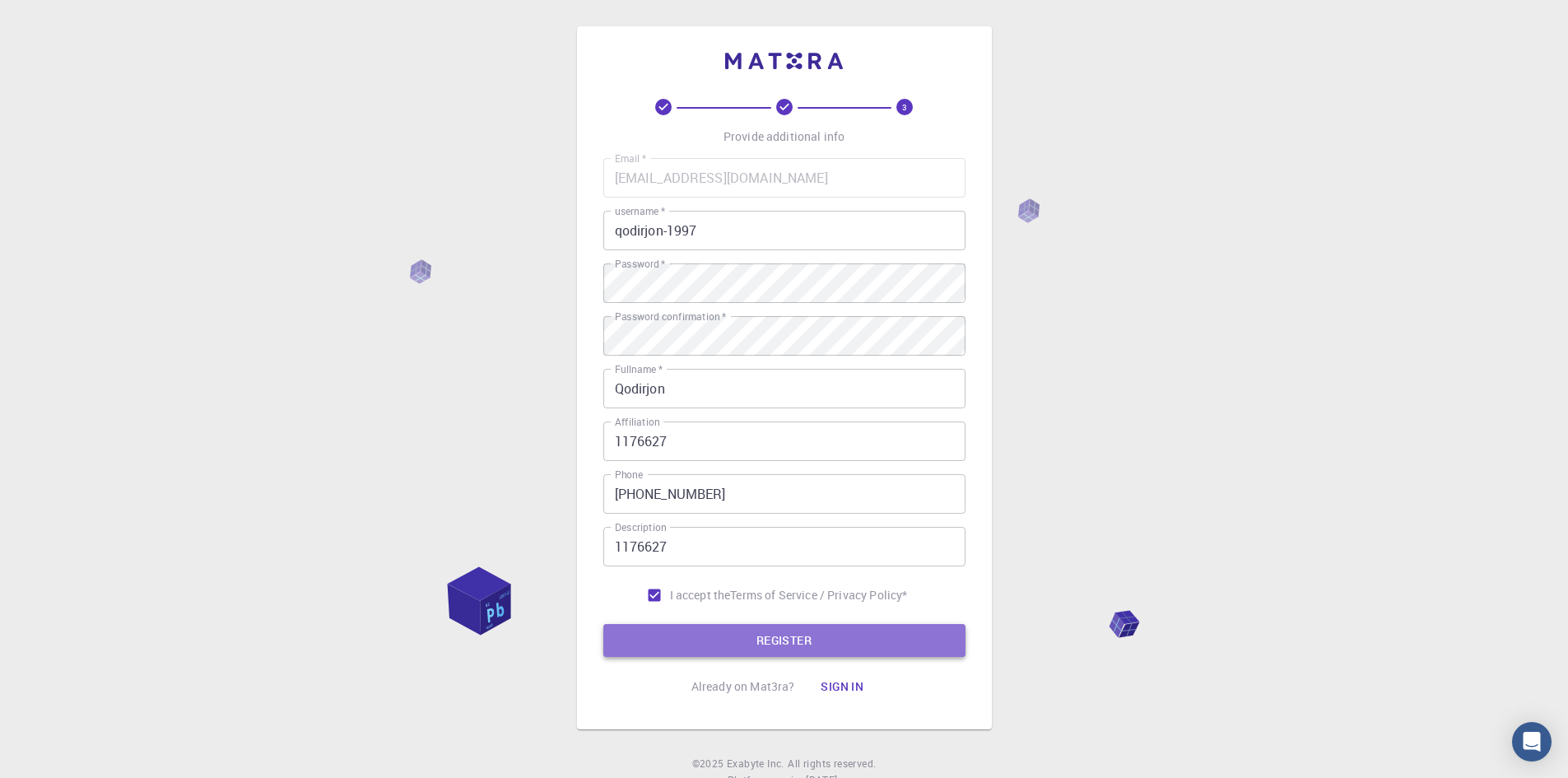
click at [732, 631] on button "REGISTER" at bounding box center [784, 640] width 362 height 33
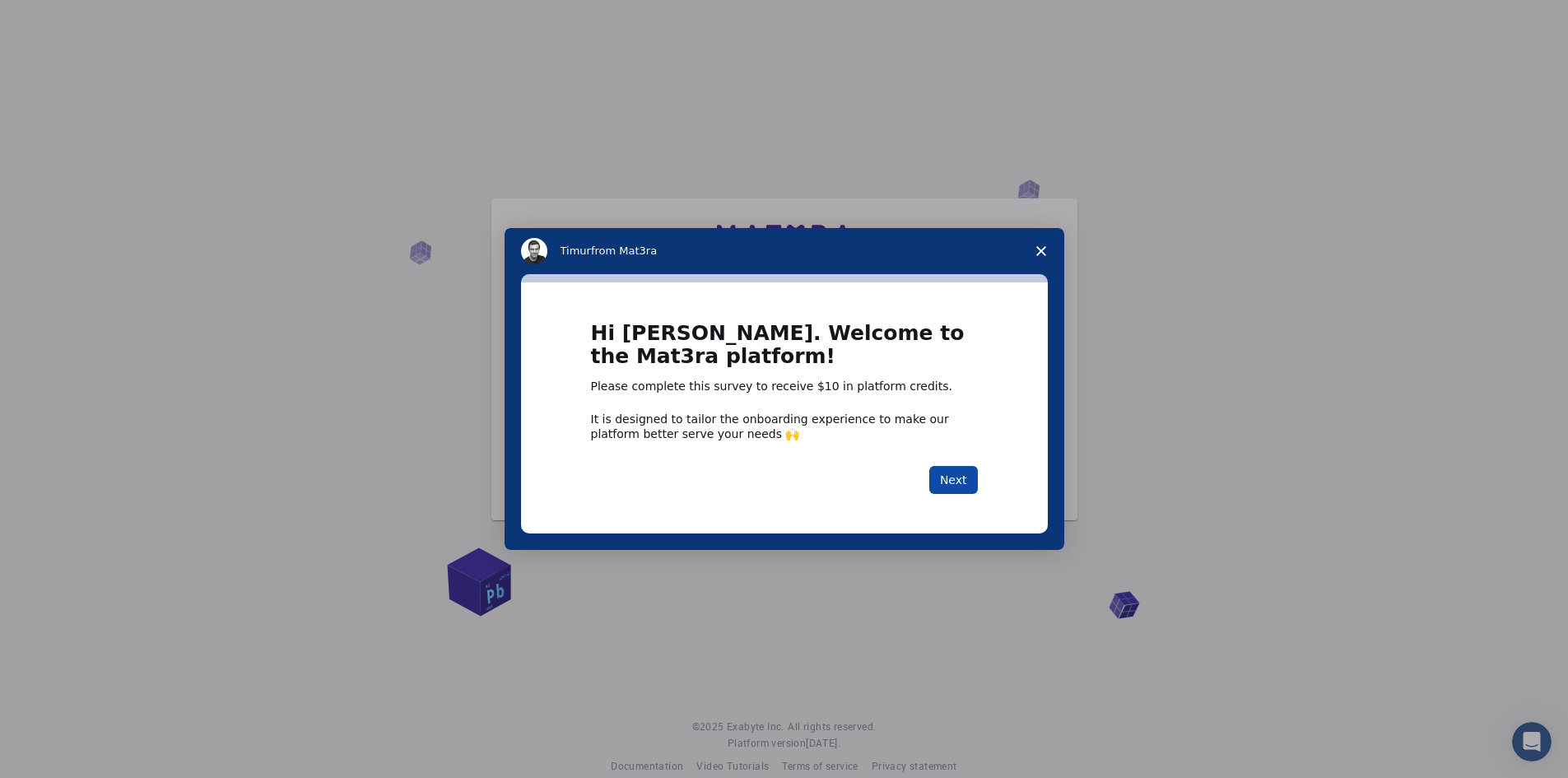
click at [967, 472] on button "Next" at bounding box center [953, 479] width 49 height 28
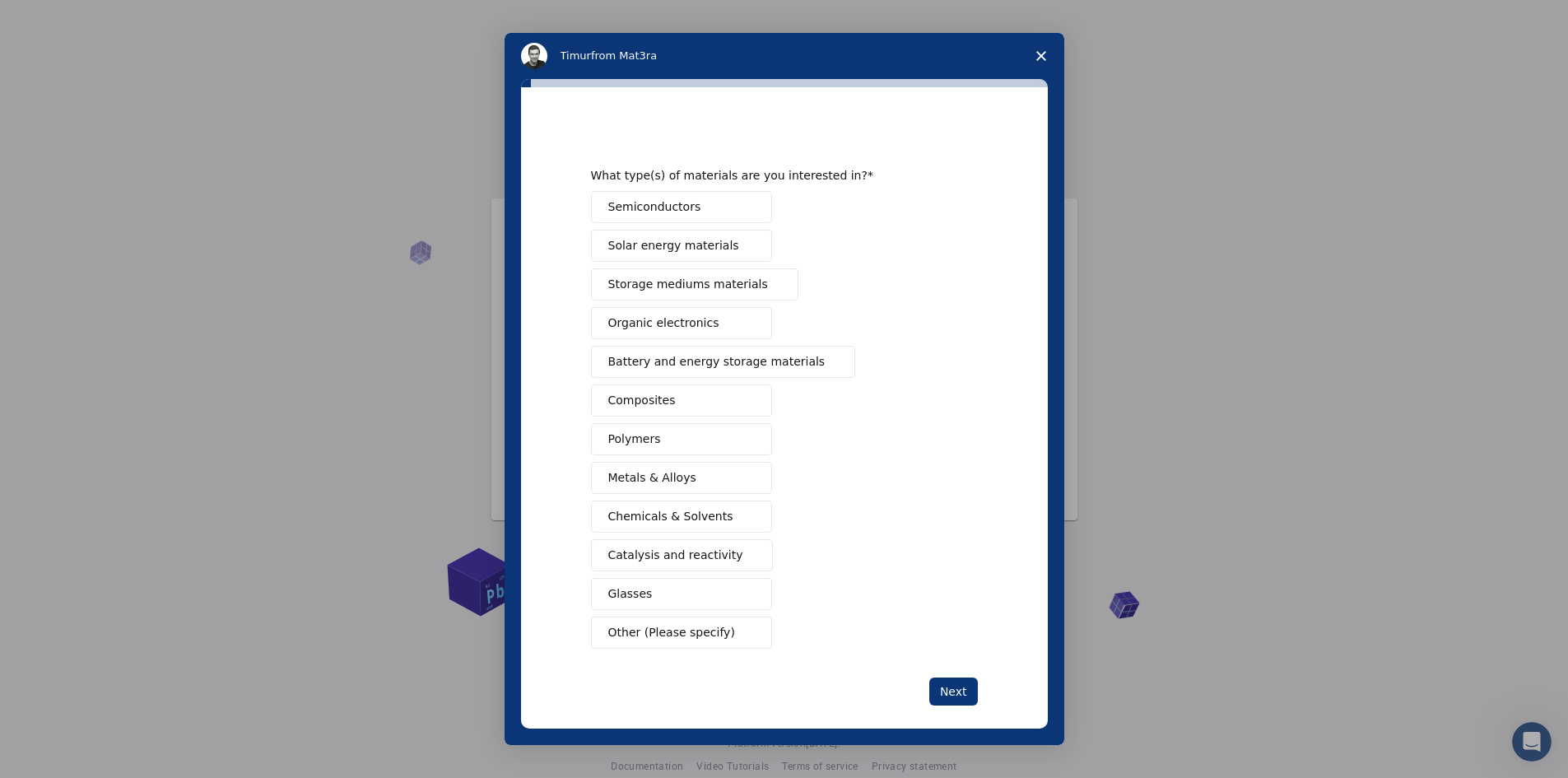
click at [946, 678] on button "Next" at bounding box center [953, 691] width 49 height 28
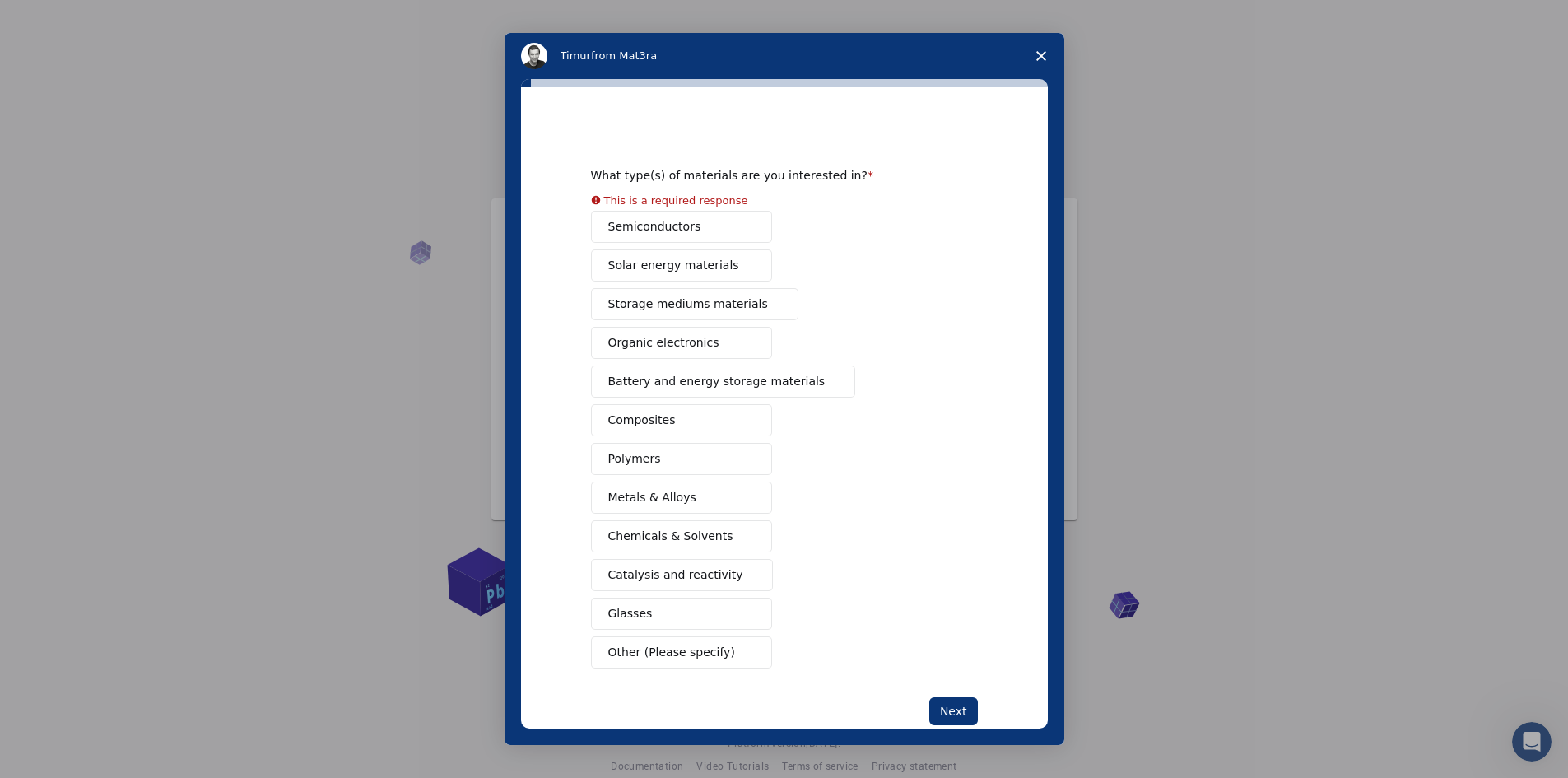
click at [948, 683] on div "What type(s) of materials are you interested in? This is a required response Se…" at bounding box center [784, 425] width 387 height 598
click at [947, 711] on button "Next" at bounding box center [953, 710] width 49 height 28
click at [1040, 48] on span "Close survey" at bounding box center [1040, 55] width 46 height 46
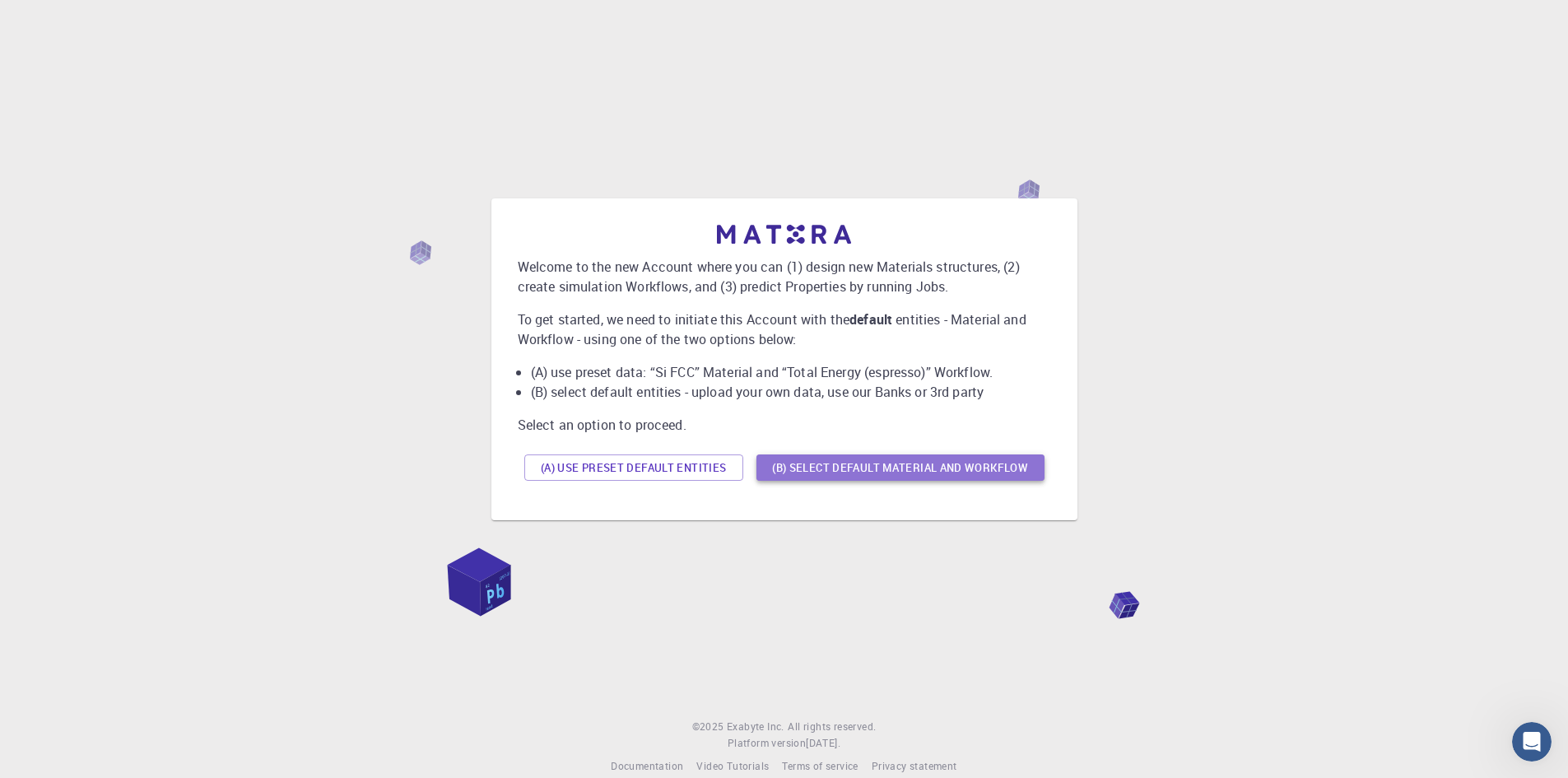
click at [864, 470] on button "(B) Select default material and workflow" at bounding box center [900, 466] width 288 height 26
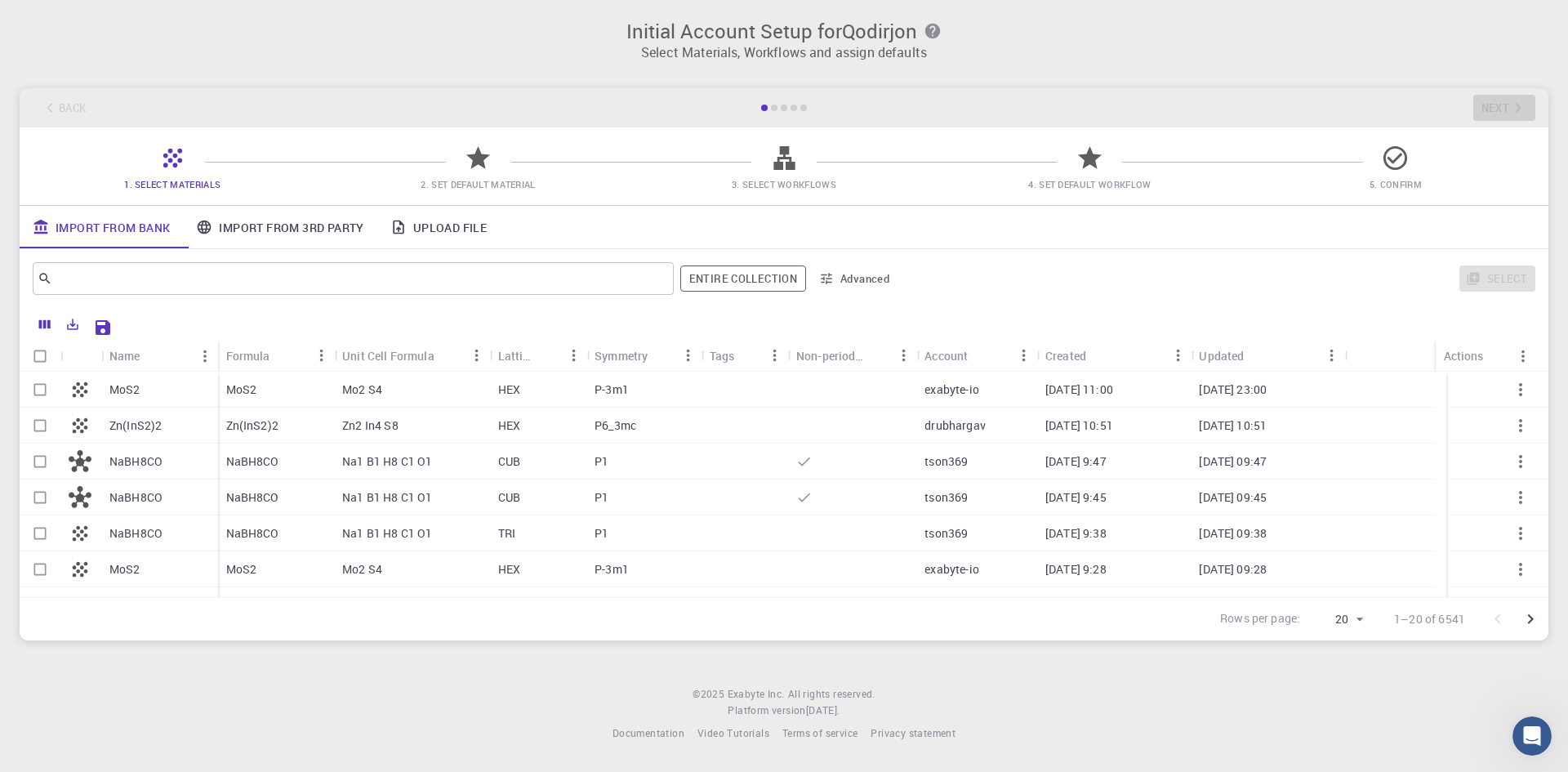
click at [861, 24] on h3 "Initial Account Setup for Qodirjon" at bounding box center [784, 32] width 1509 height 23
click at [863, 26] on h3 "Initial Account Setup for Qodirjon" at bounding box center [784, 32] width 1509 height 23
click at [756, 37] on h3 "Initial Account Setup for Qodirjon" at bounding box center [784, 32] width 1509 height 23
click at [764, 61] on p "Select Materials, Workflows and assign defaults" at bounding box center [784, 52] width 1509 height 20
click at [927, 30] on icon "button" at bounding box center [932, 31] width 15 height 15
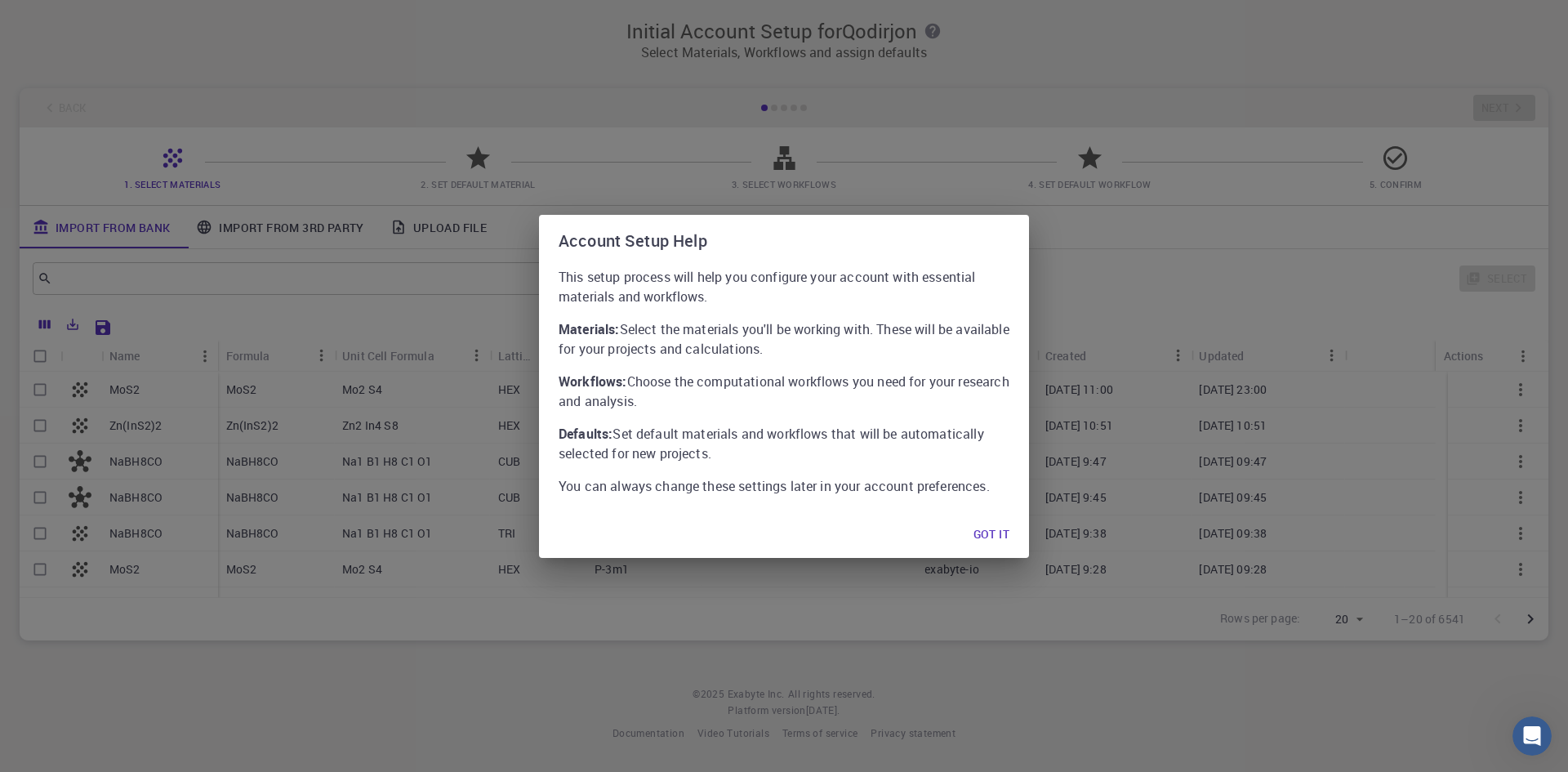
click at [988, 538] on button "Got it" at bounding box center [990, 534] width 62 height 32
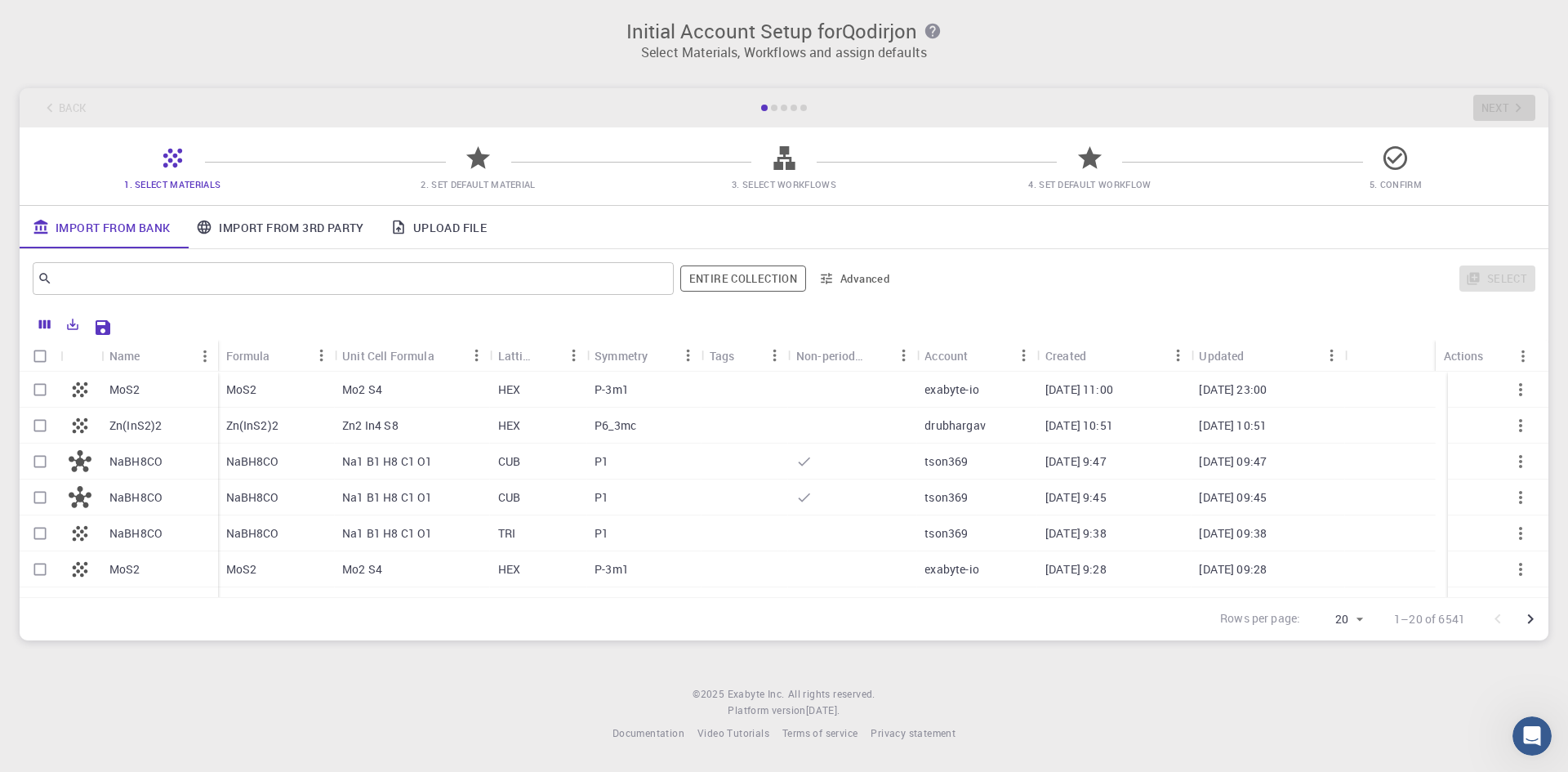
click at [771, 110] on div at bounding box center [774, 108] width 7 height 7
drag, startPoint x: 931, startPoint y: 32, endPoint x: 849, endPoint y: 63, distance: 87.7
click at [849, 63] on div "Initial Account Setup for Qodirjon Select Materials, Workflows and assign defau…" at bounding box center [784, 34] width 1568 height 69
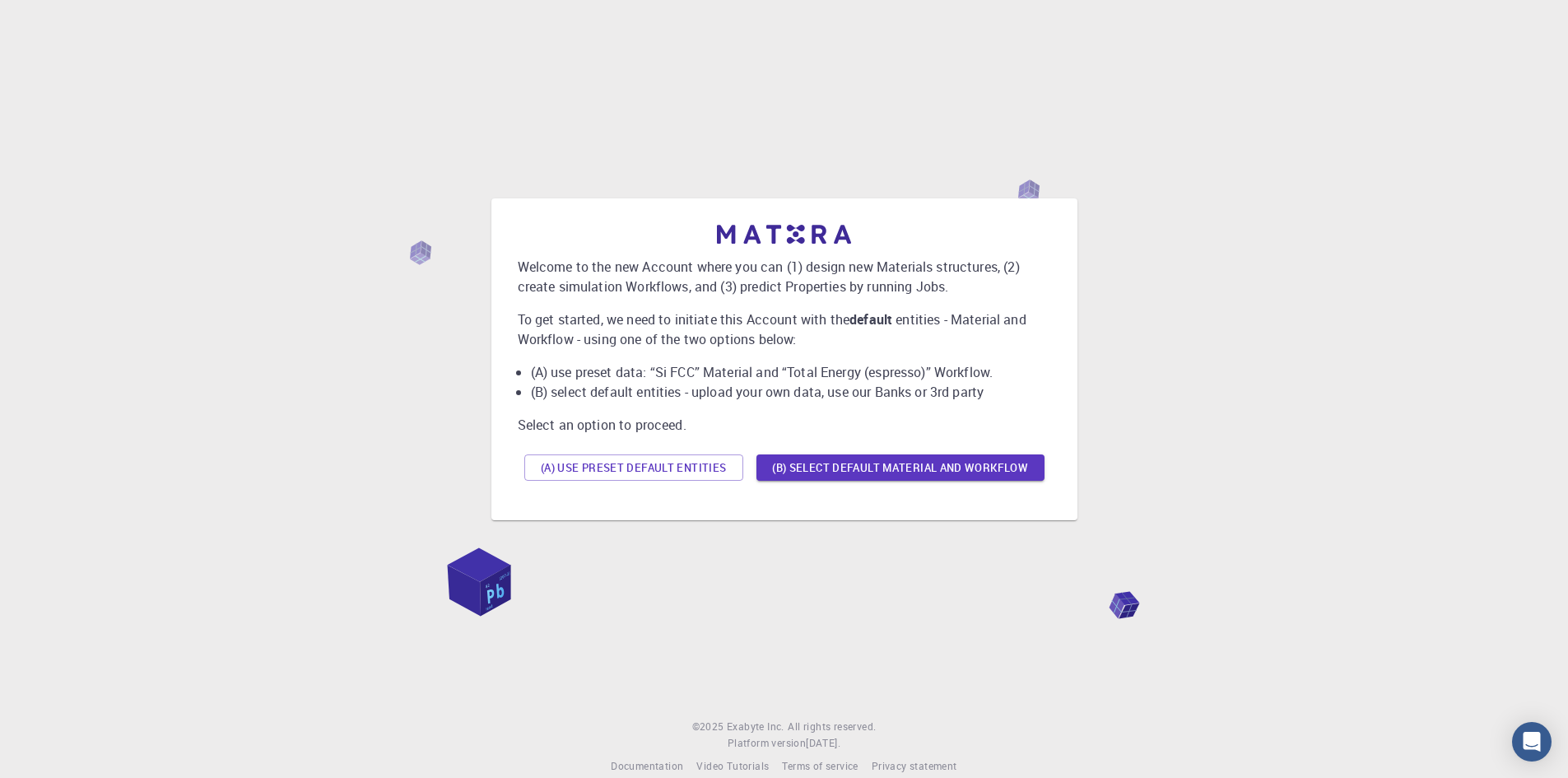
click at [661, 483] on div "(A) Use preset default entities (B) Select default material and workflow" at bounding box center [784, 467] width 534 height 39
click at [661, 473] on button "(A) Use preset default entities" at bounding box center [633, 466] width 219 height 26
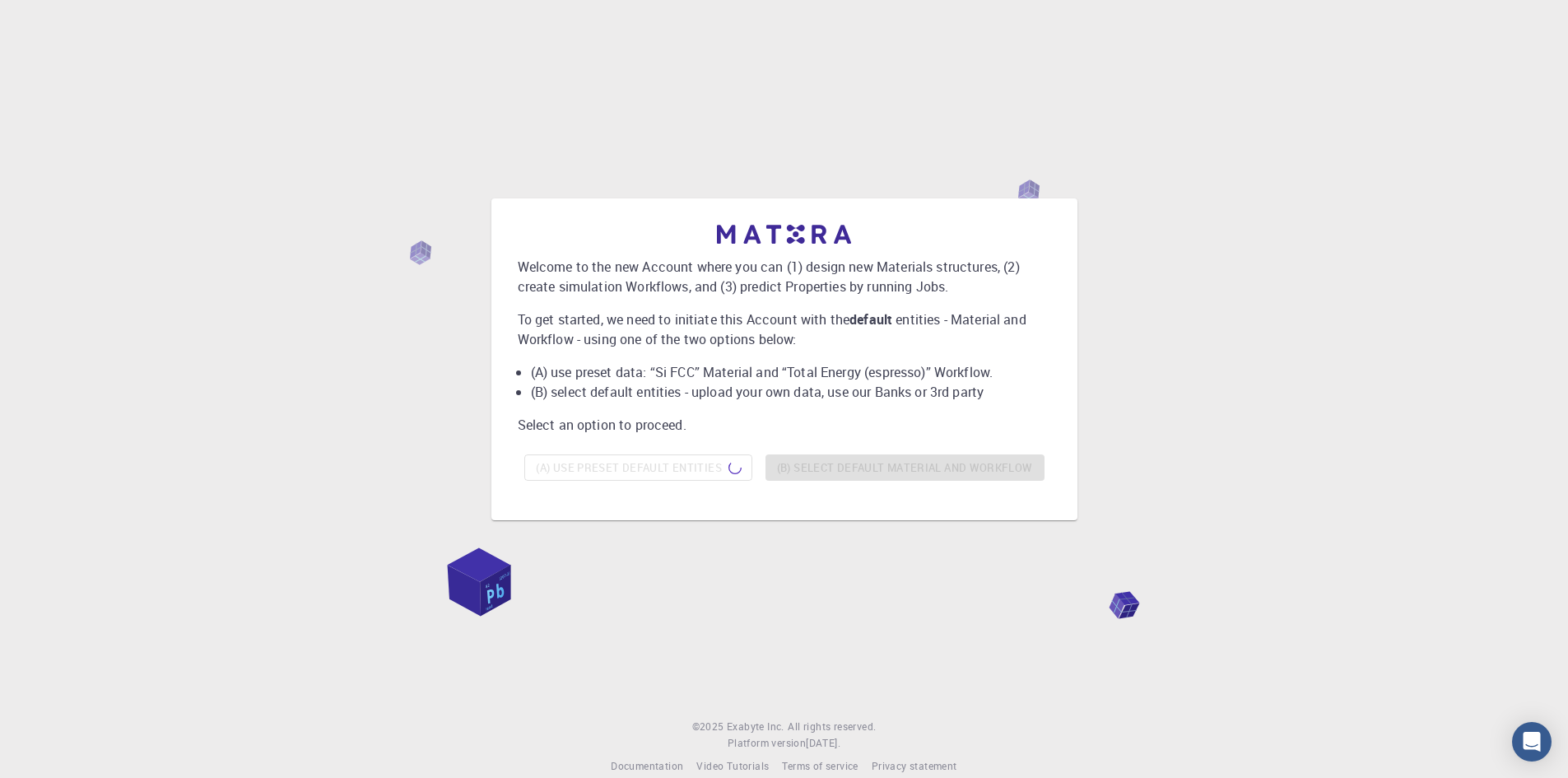
click at [1127, 609] on div "Welcome to the new Account where you can (1) design new Materials structures, (…" at bounding box center [784, 359] width 1529 height 626
click at [500, 591] on div "Welcome to the new Account where you can (1) design new Materials structures, (…" at bounding box center [784, 359] width 1529 height 626
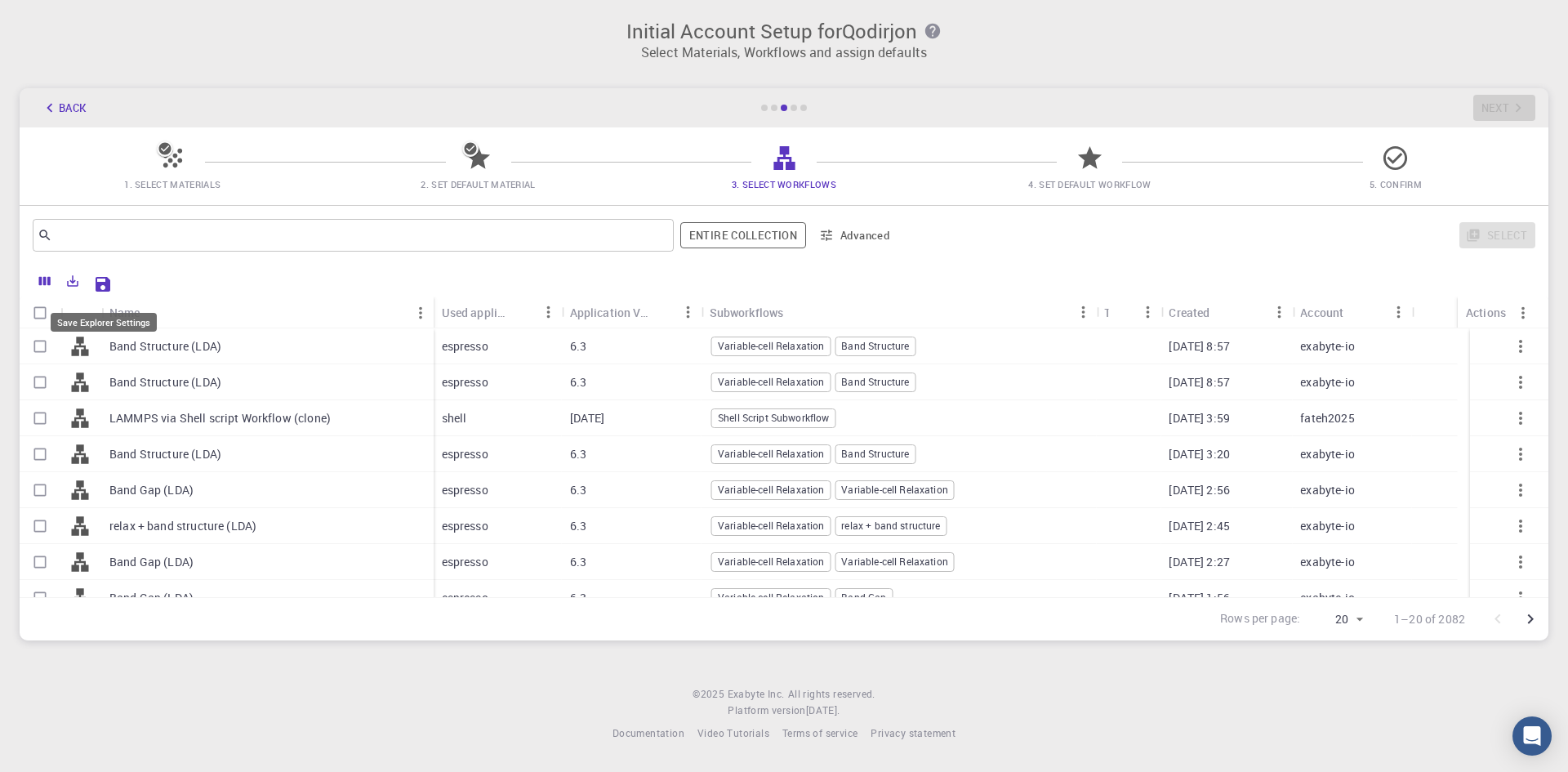
click at [99, 278] on icon "Save Explorer Settings" at bounding box center [103, 284] width 15 height 15
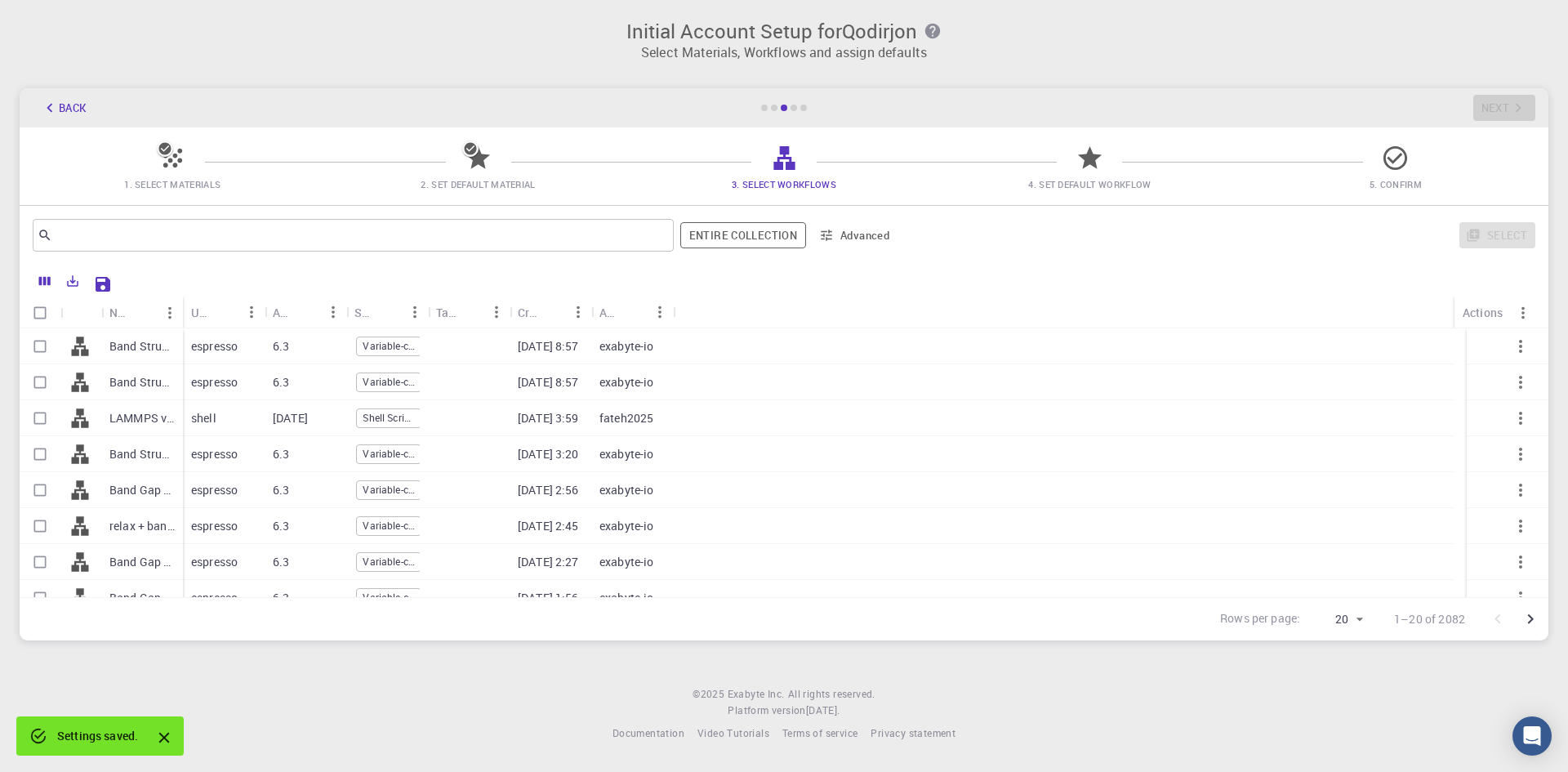
click at [1468, 101] on div "Back Next" at bounding box center [784, 107] width 1528 height 39
click at [1520, 121] on div "Back Next" at bounding box center [784, 107] width 1528 height 39
drag, startPoint x: 869, startPoint y: 157, endPoint x: 726, endPoint y: 158, distance: 143.0
click at [726, 158] on span "3. Select Workflows" at bounding box center [784, 173] width 292 height 38
click at [774, 117] on div "Back Next" at bounding box center [784, 107] width 1528 height 39
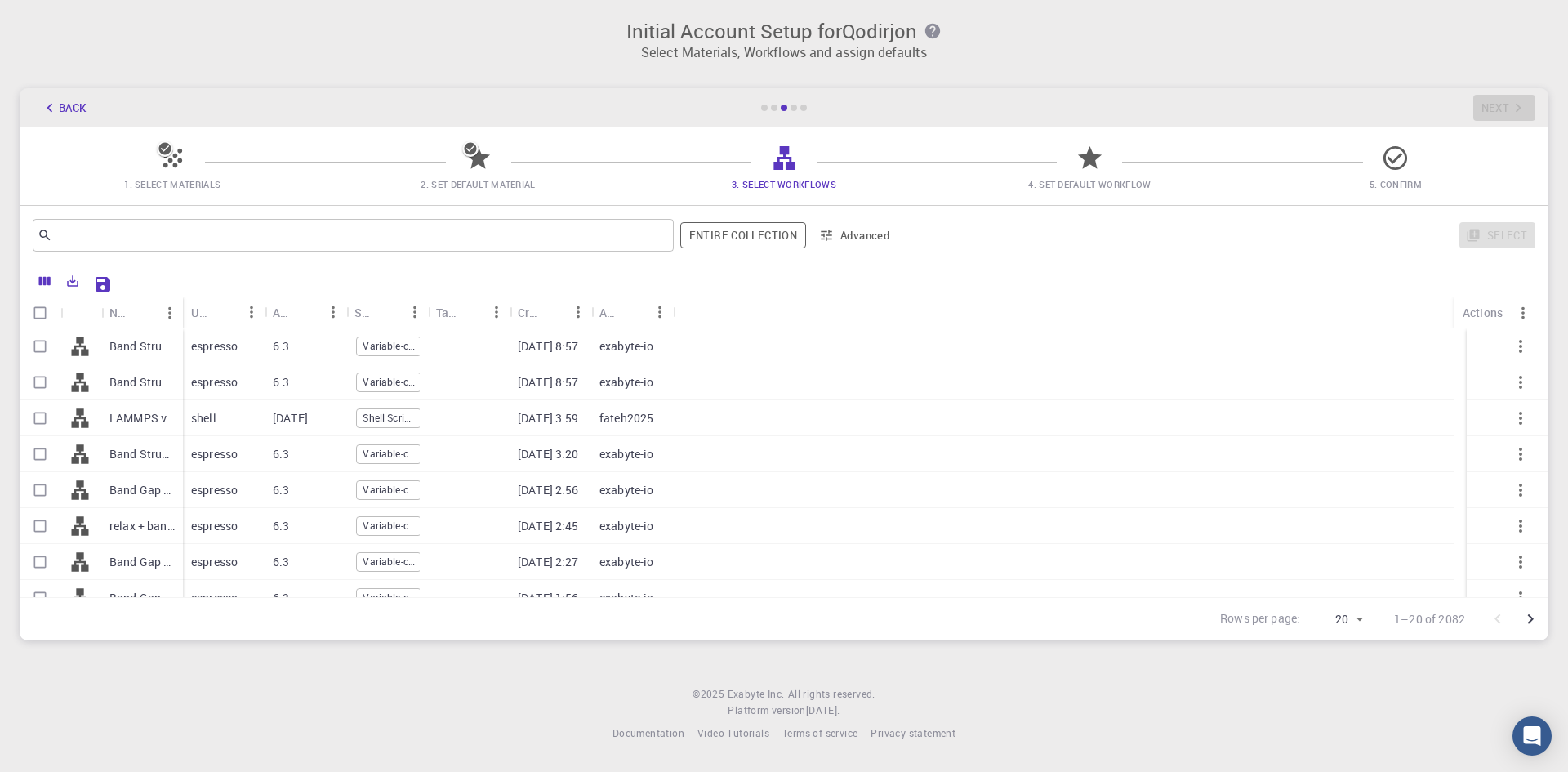
drag, startPoint x: 786, startPoint y: 108, endPoint x: 795, endPoint y: 118, distance: 13.5
click at [789, 108] on div at bounding box center [784, 108] width 49 height 7
click at [1138, 139] on div "1. Select Materials 2. Set Default Material 3. Select Workflows 4. Set Default …" at bounding box center [784, 165] width 1528 height 77
click at [1118, 154] on span "4. Set Default Workflow" at bounding box center [1089, 173] width 292 height 38
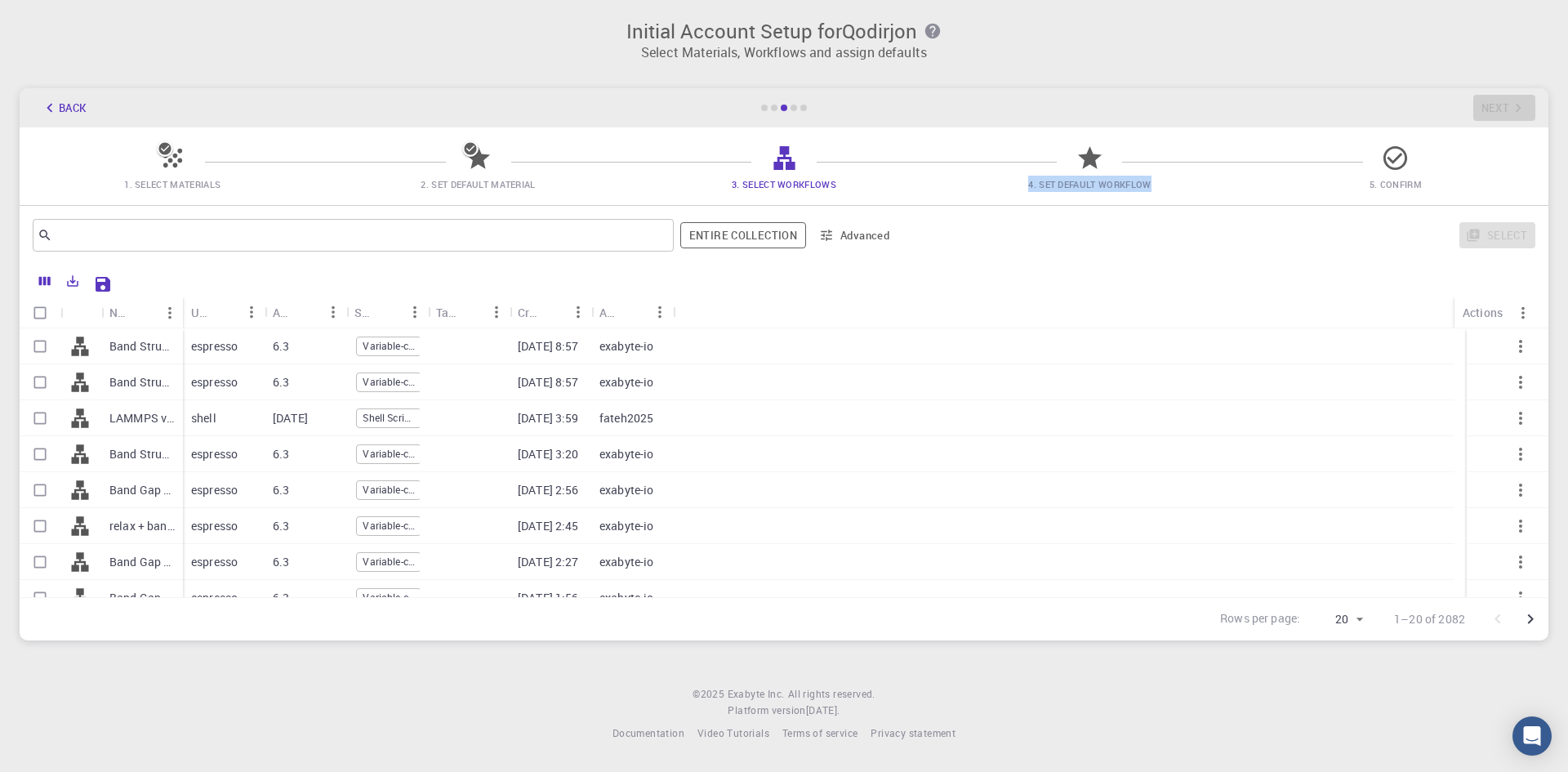
click at [1118, 154] on span "4. Set Default Workflow" at bounding box center [1089, 173] width 292 height 38
drag, startPoint x: 1343, startPoint y: 634, endPoint x: 1359, endPoint y: 619, distance: 21.9
click at [1344, 634] on div "Rows per page: 20 20 1–20 of 2082" at bounding box center [1374, 618] width 348 height 42
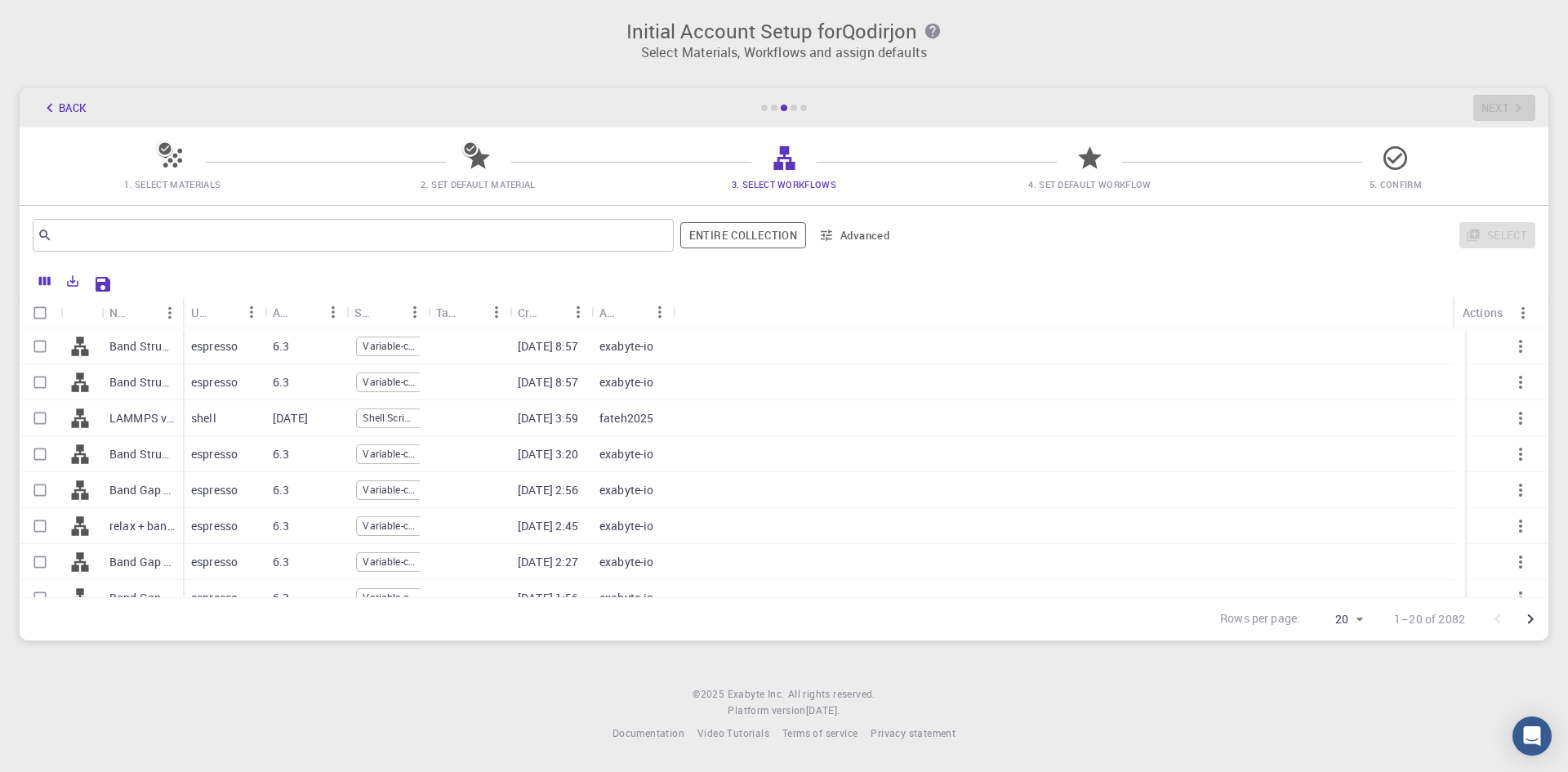
drag, startPoint x: 71, startPoint y: 282, endPoint x: 978, endPoint y: 529, distance: 940.0
click at [938, 524] on div "Name Used application Application Version Subworkflows Tags Created Account Act…" at bounding box center [784, 452] width 1528 height 376
click at [1525, 623] on icon "Go to next page" at bounding box center [1531, 619] width 20 height 20
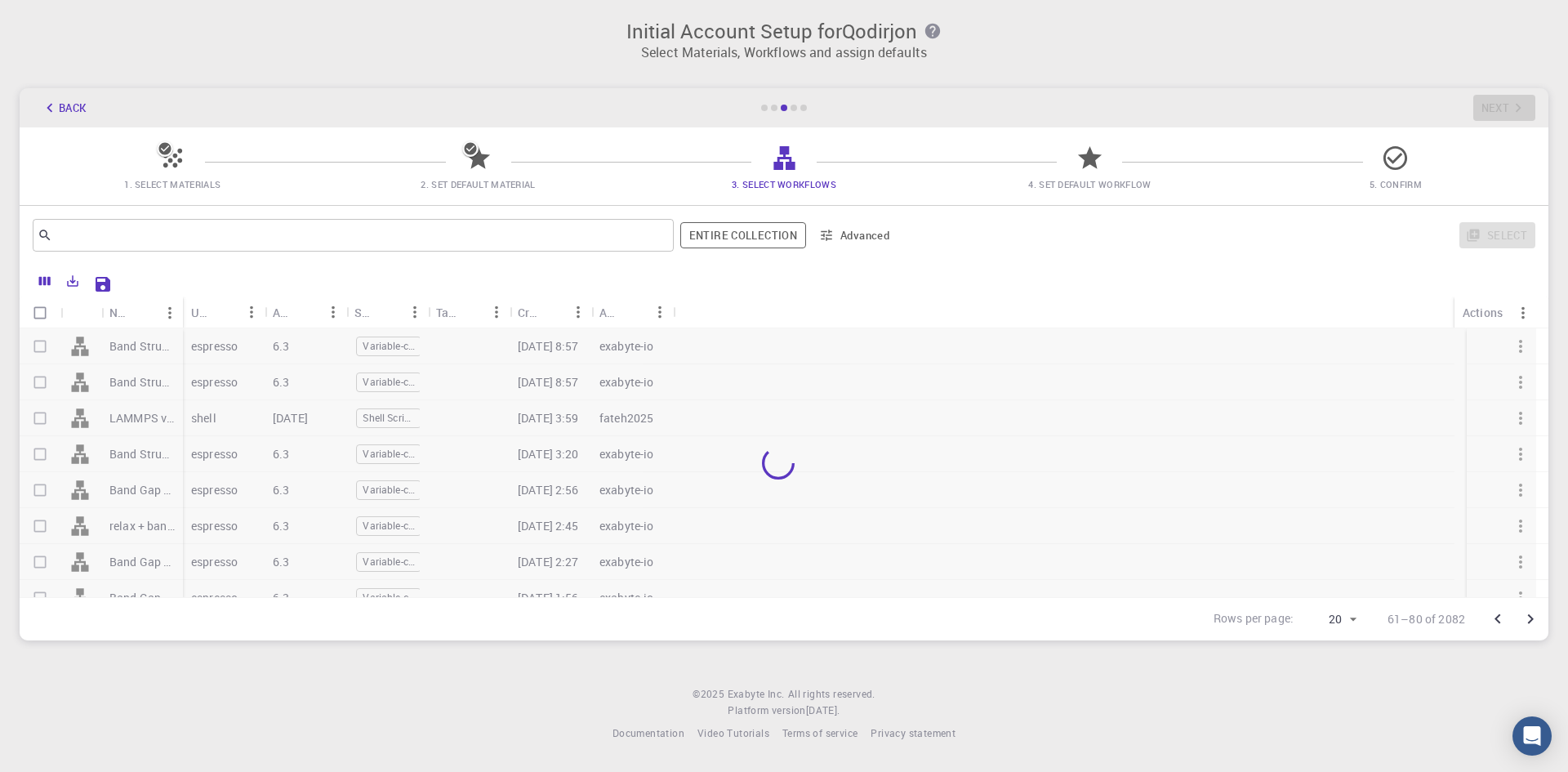
click at [1525, 623] on icon "Go to next page" at bounding box center [1531, 619] width 20 height 20
